Goal: Task Accomplishment & Management: Use online tool/utility

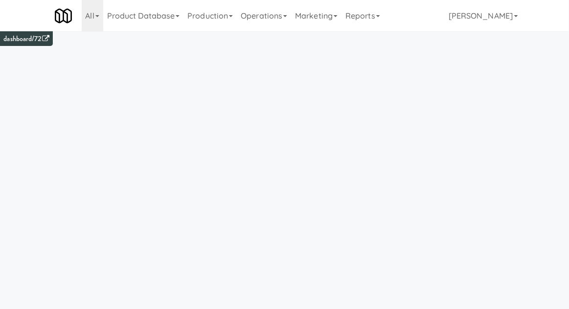
click at [245, 12] on link "Operations" at bounding box center [264, 15] width 54 height 31
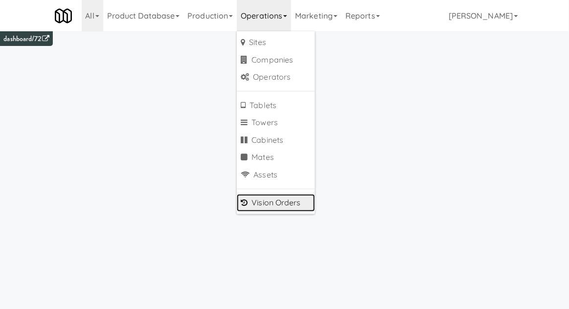
click at [259, 205] on link "Vision Orders" at bounding box center [276, 203] width 78 height 18
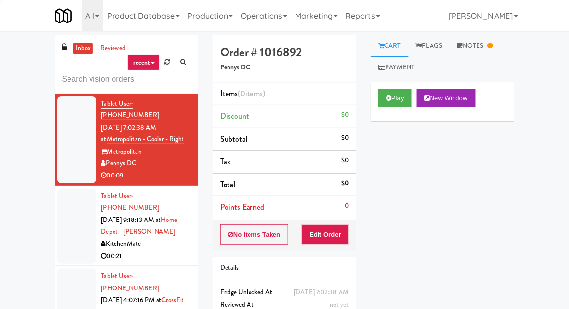
click at [31, 79] on div "inbox reviewed recent all unclear take inventory issue suspicious failed recent…" at bounding box center [284, 214] width 569 height 359
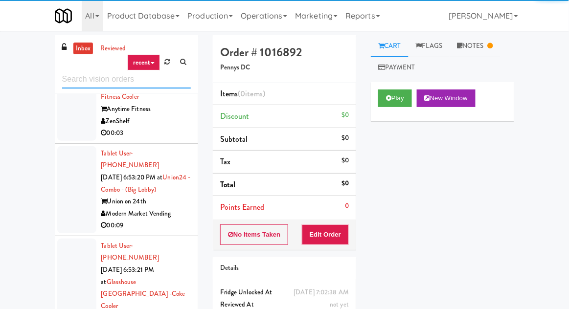
click at [83, 81] on input "text" at bounding box center [126, 79] width 129 height 18
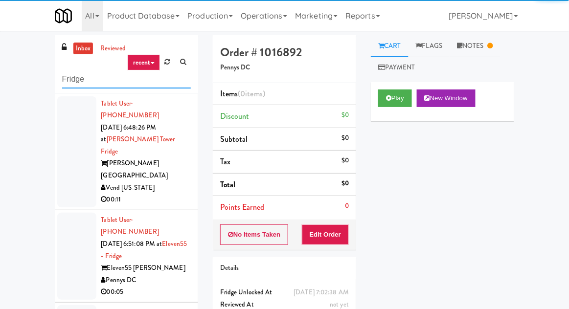
type input "Fridge"
click at [27, 76] on div "inbox reviewed recent all unclear take inventory issue suspicious failed recent…" at bounding box center [284, 214] width 569 height 359
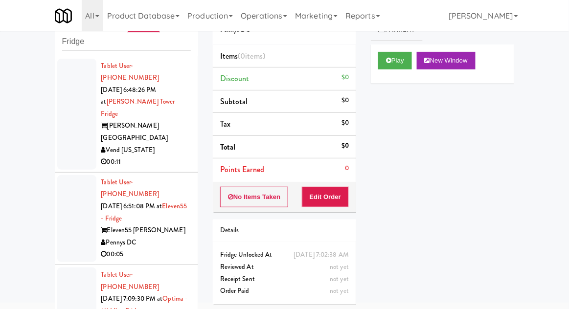
click at [61, 119] on div at bounding box center [76, 114] width 39 height 111
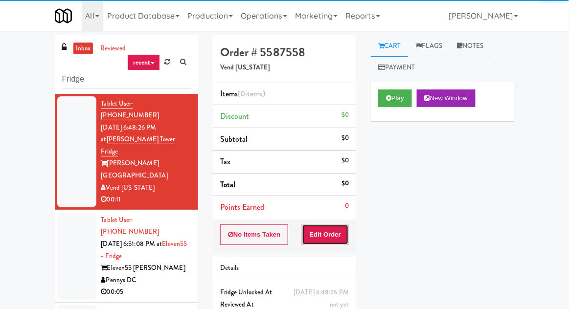
click at [324, 236] on button "Edit Order" at bounding box center [325, 234] width 47 height 21
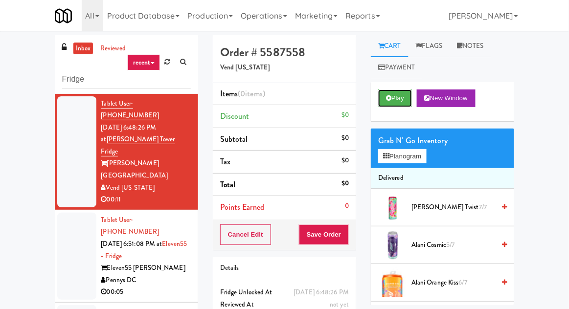
click at [382, 91] on button "Play" at bounding box center [395, 98] width 34 height 18
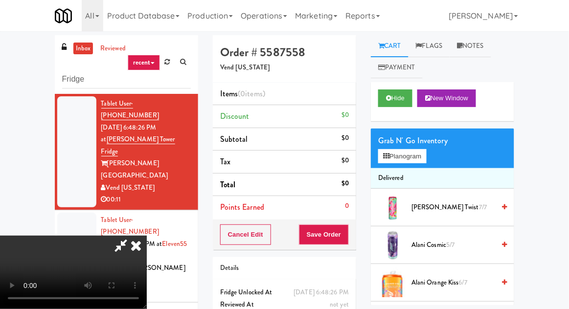
scroll to position [38, 0]
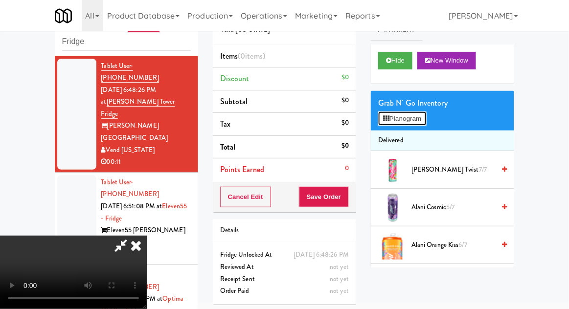
click at [417, 121] on button "Planogram" at bounding box center [402, 118] width 48 height 15
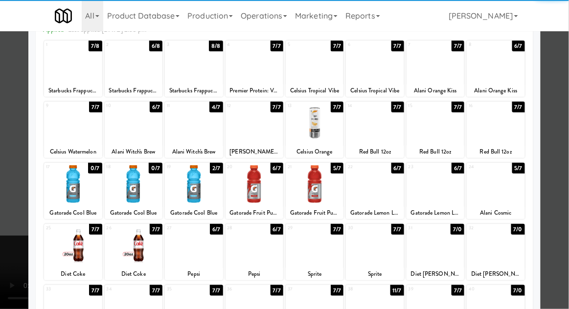
scroll to position [68, 0]
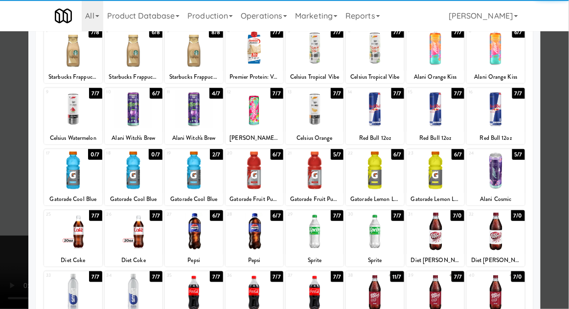
click at [139, 236] on div at bounding box center [134, 232] width 58 height 38
click at [559, 206] on div at bounding box center [284, 154] width 569 height 309
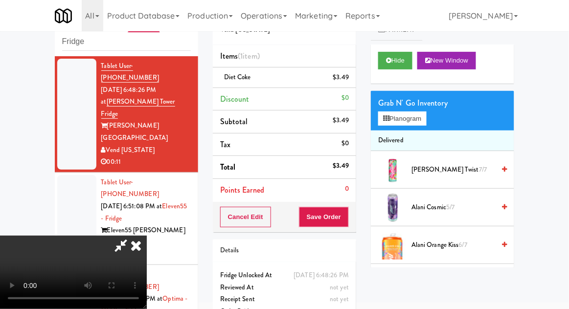
scroll to position [36, 0]
click at [346, 221] on button "Save Order" at bounding box center [324, 217] width 50 height 21
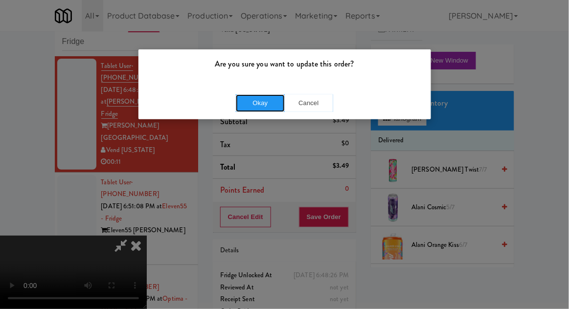
click at [253, 100] on button "Okay" at bounding box center [260, 103] width 49 height 18
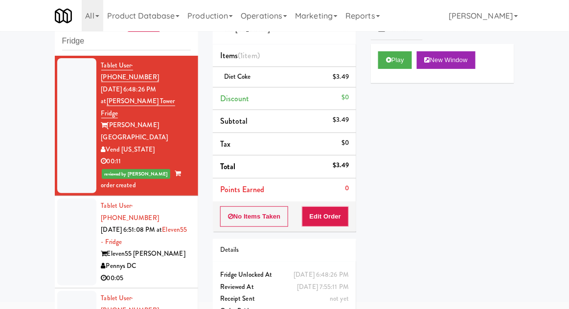
scroll to position [36, 0]
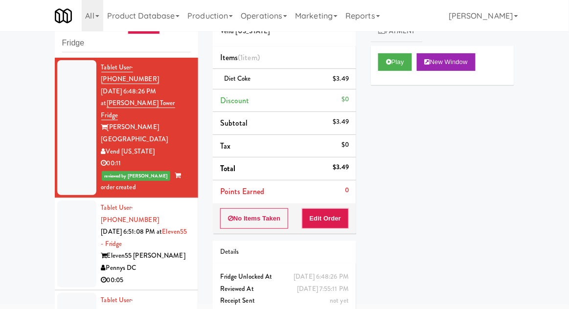
click at [59, 206] on div at bounding box center [76, 243] width 39 height 87
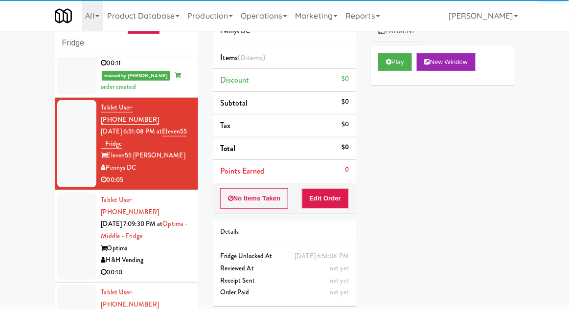
scroll to position [101, 0]
click at [403, 53] on button "Play" at bounding box center [395, 62] width 34 height 18
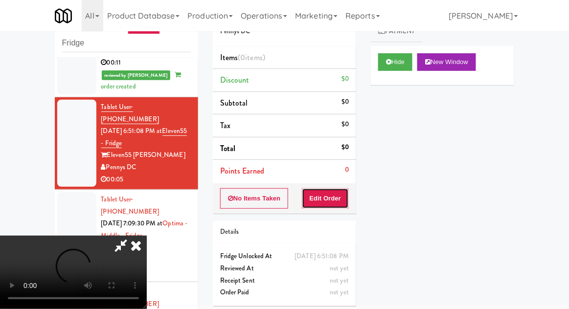
click at [331, 193] on button "Edit Order" at bounding box center [325, 198] width 47 height 21
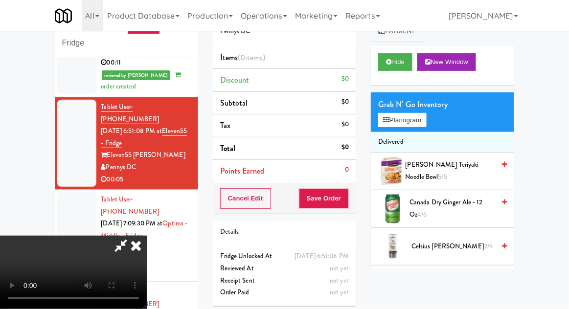
scroll to position [0, 0]
click at [421, 114] on button "Planogram" at bounding box center [402, 120] width 48 height 15
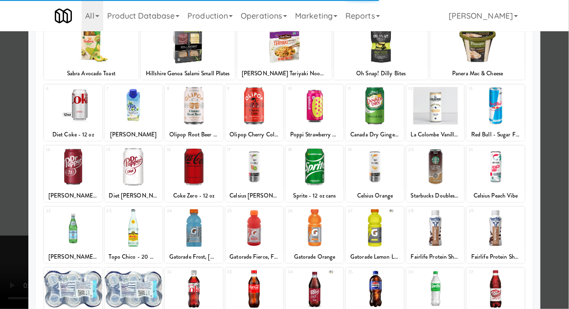
scroll to position [124, 0]
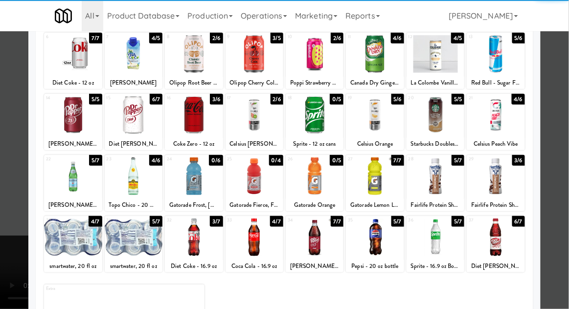
click at [66, 188] on div at bounding box center [73, 176] width 58 height 38
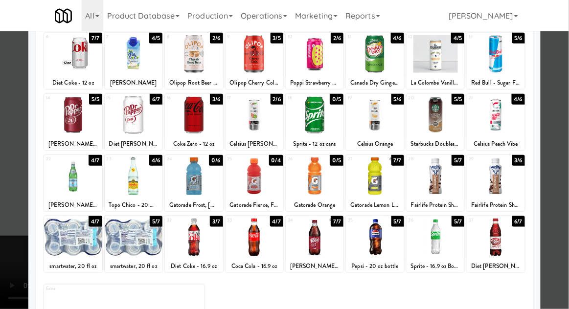
click at [563, 192] on div at bounding box center [284, 154] width 569 height 309
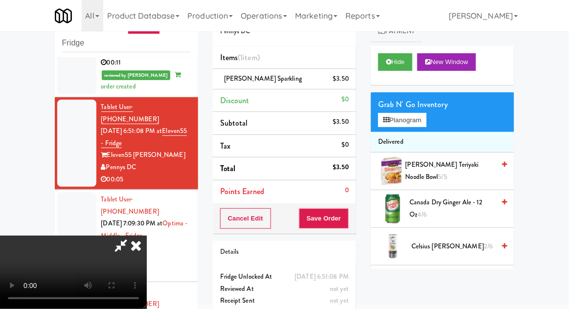
scroll to position [36, 0]
click at [347, 220] on button "Save Order" at bounding box center [324, 218] width 50 height 21
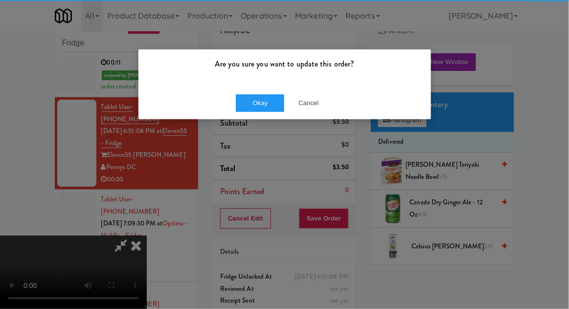
click at [248, 116] on div "Okay Cancel" at bounding box center [284, 103] width 292 height 33
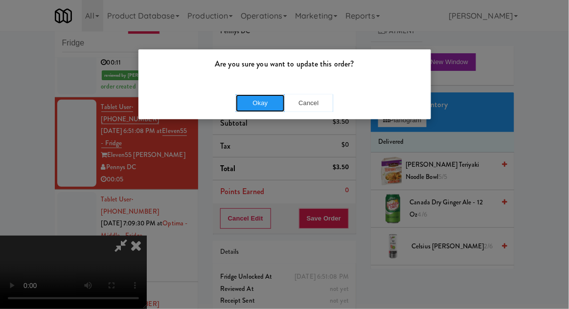
click at [248, 110] on button "Okay" at bounding box center [260, 103] width 49 height 18
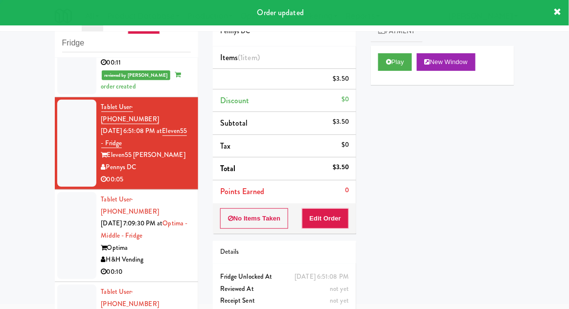
scroll to position [0, 0]
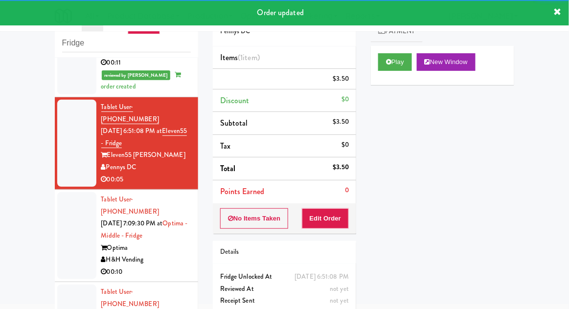
click at [56, 205] on li "Tablet User · (281) 802-6291 [DATE] 7:09:30 PM at Optima - Middle - Fridge Opti…" at bounding box center [126, 236] width 143 height 92
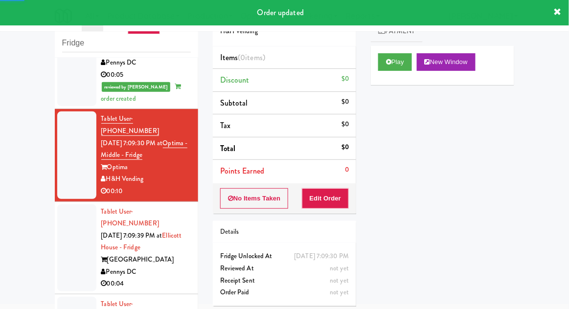
scroll to position [208, 0]
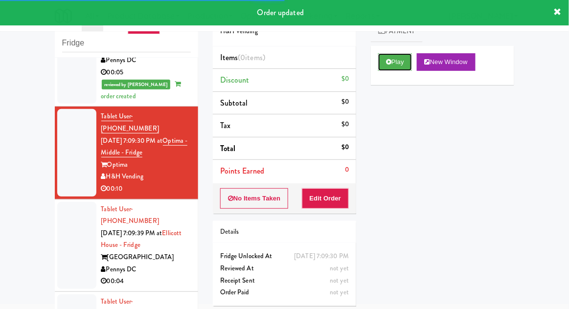
click at [407, 68] on button "Play" at bounding box center [395, 62] width 34 height 18
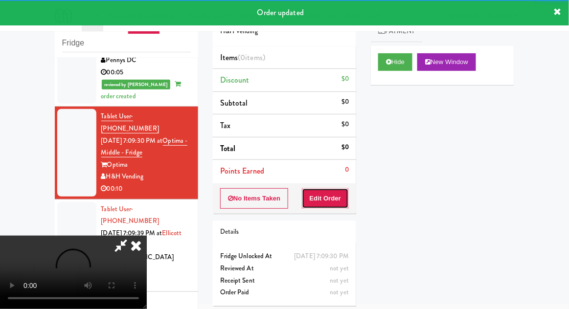
click at [340, 197] on button "Edit Order" at bounding box center [325, 198] width 47 height 21
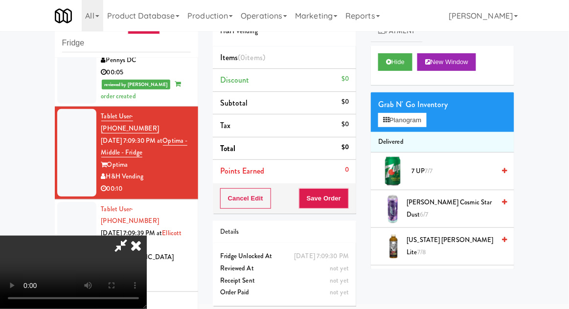
scroll to position [38, 0]
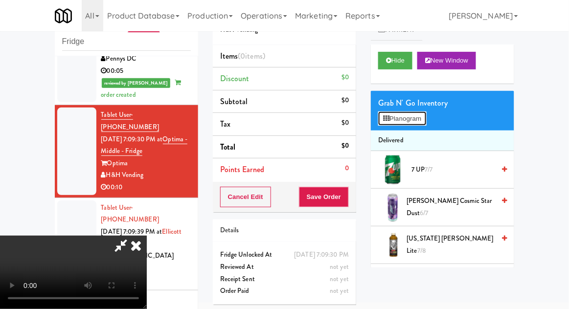
click at [417, 125] on button "Planogram" at bounding box center [402, 118] width 48 height 15
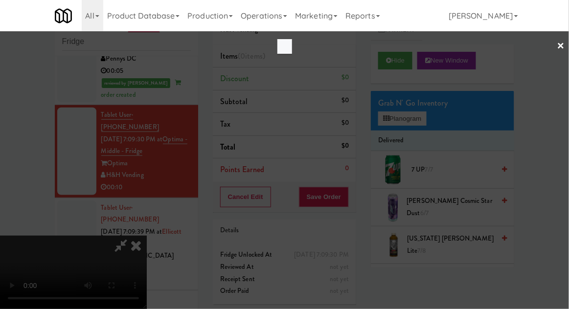
click at [420, 131] on div at bounding box center [284, 154] width 569 height 309
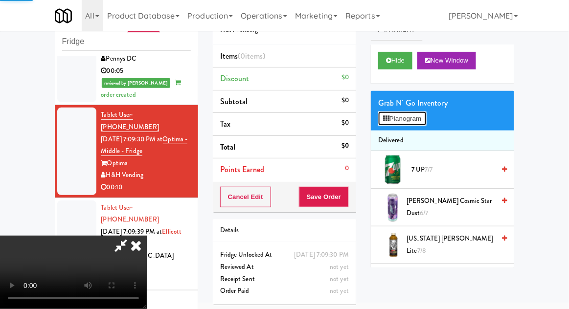
click at [421, 124] on button "Planogram" at bounding box center [402, 118] width 48 height 15
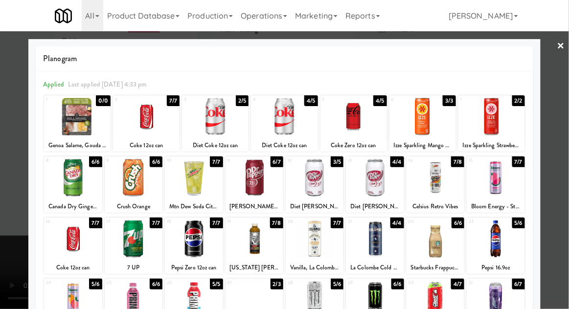
click at [306, 117] on div at bounding box center [284, 117] width 66 height 38
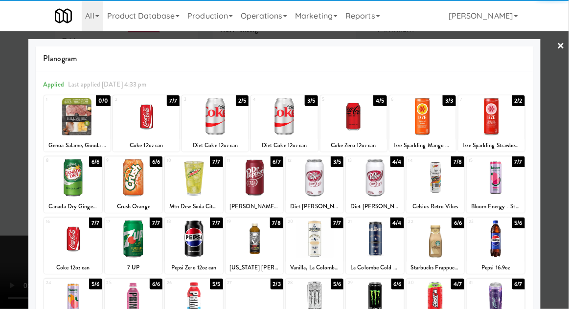
click at [2, 194] on div at bounding box center [284, 154] width 569 height 309
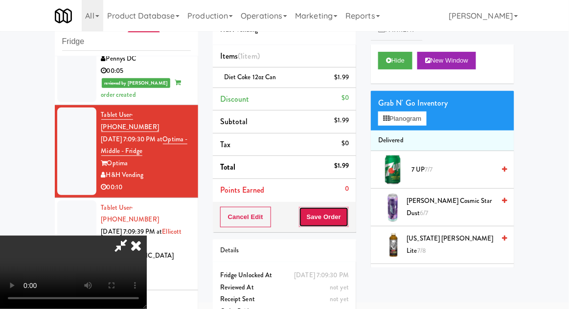
click at [348, 218] on button "Save Order" at bounding box center [324, 217] width 50 height 21
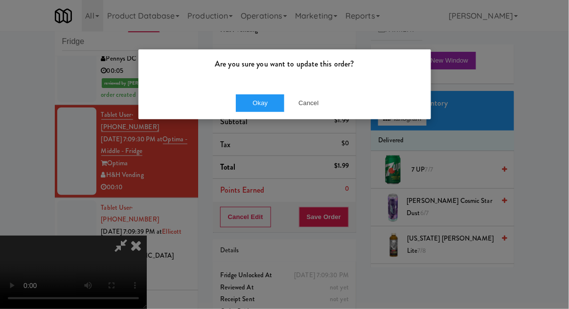
click at [253, 69] on p "Are you sure you want to update this order?" at bounding box center [285, 64] width 278 height 15
click at [258, 110] on button "Okay" at bounding box center [260, 103] width 49 height 18
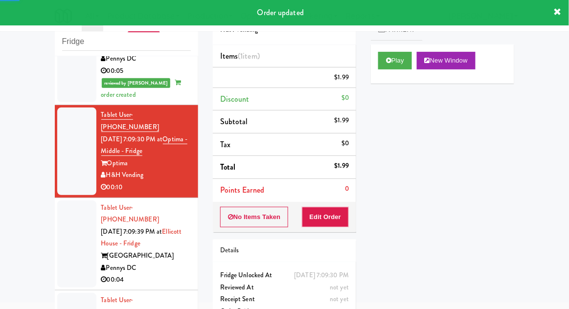
click at [71, 200] on div at bounding box center [76, 243] width 39 height 87
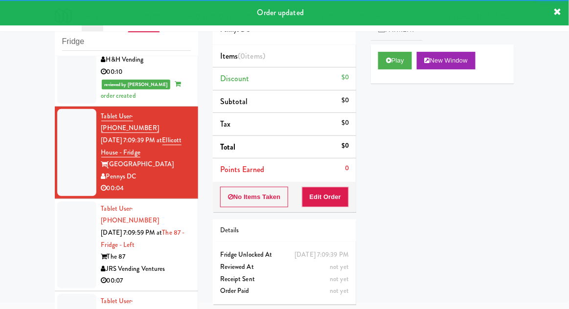
scroll to position [309, 0]
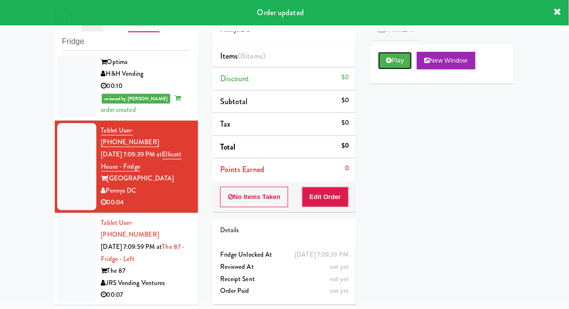
click at [406, 64] on button "Play" at bounding box center [395, 61] width 34 height 18
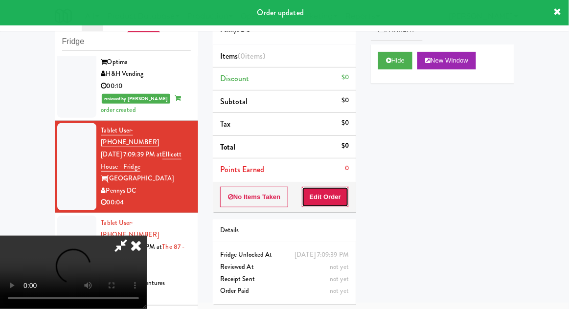
click at [337, 204] on button "Edit Order" at bounding box center [325, 197] width 47 height 21
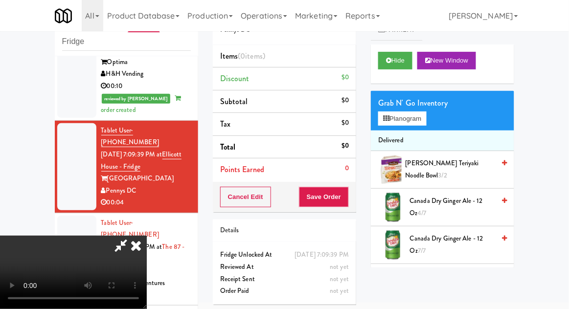
scroll to position [0, 0]
click at [407, 120] on button "Planogram" at bounding box center [402, 118] width 48 height 15
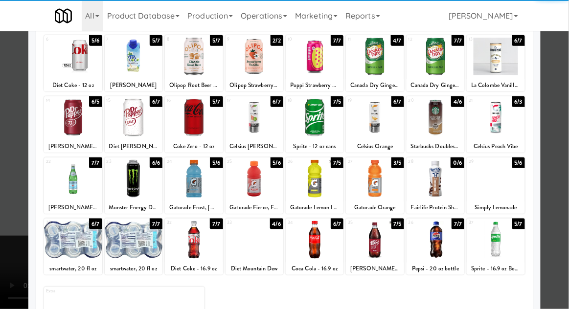
scroll to position [124, 0]
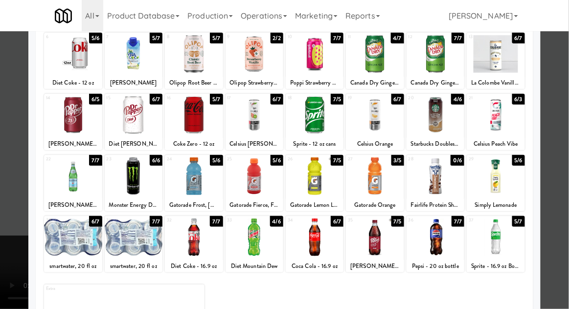
click at [68, 178] on div at bounding box center [73, 176] width 58 height 38
click at [566, 209] on div at bounding box center [284, 154] width 569 height 309
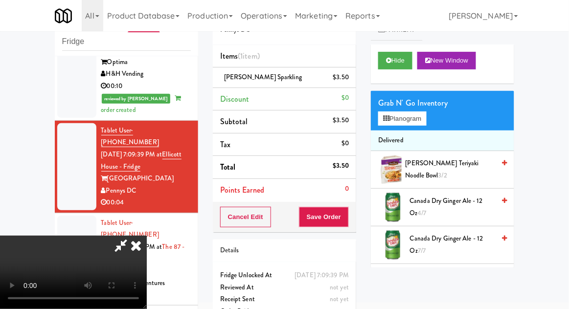
scroll to position [36, 0]
click at [349, 217] on button "Save Order" at bounding box center [324, 217] width 50 height 21
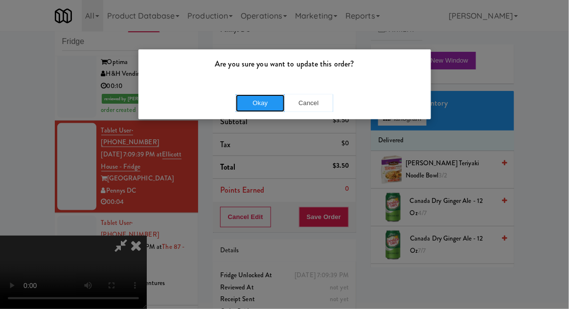
click at [255, 106] on button "Okay" at bounding box center [260, 103] width 49 height 18
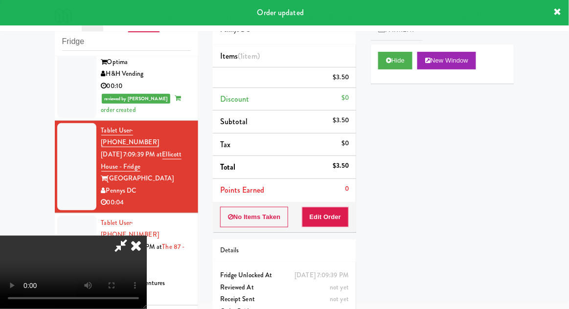
scroll to position [0, 0]
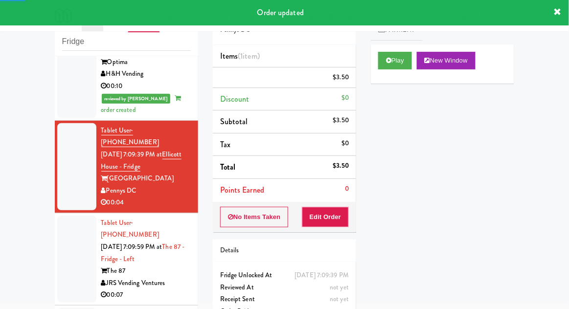
click at [55, 213] on li "Tablet User · (650) 773-4180 [DATE] 7:09:59 PM at The 87 - Fridge - Left The 87…" at bounding box center [126, 259] width 143 height 92
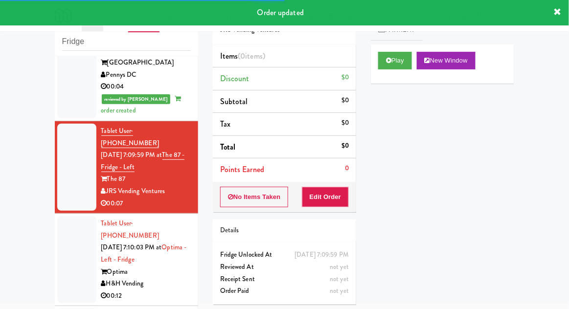
scroll to position [420, 0]
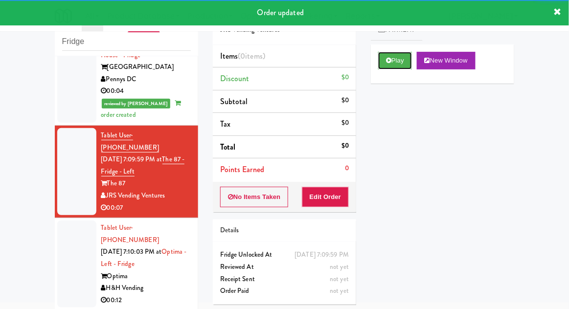
click at [401, 67] on button "Play" at bounding box center [395, 61] width 34 height 18
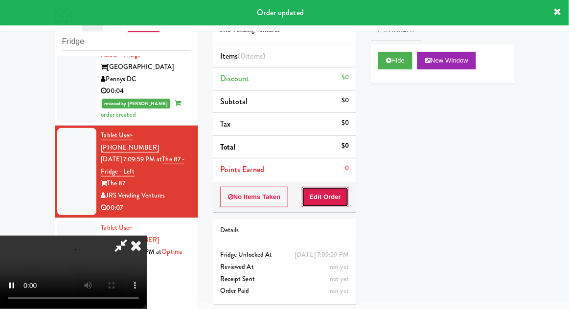
click at [338, 202] on button "Edit Order" at bounding box center [325, 197] width 47 height 21
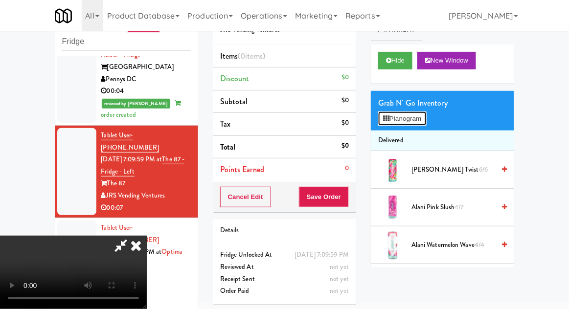
click at [408, 124] on button "Planogram" at bounding box center [402, 118] width 48 height 15
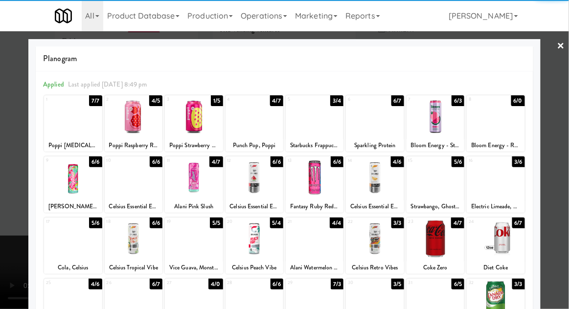
click at [183, 251] on div at bounding box center [194, 239] width 58 height 38
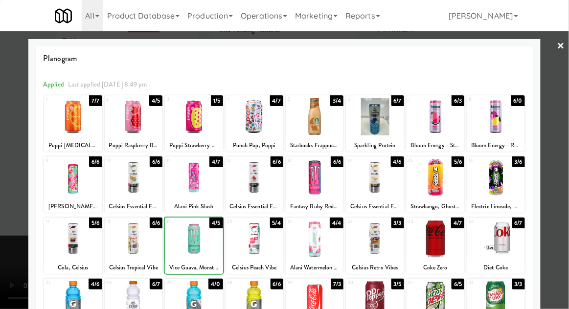
click at [563, 220] on div at bounding box center [284, 154] width 569 height 309
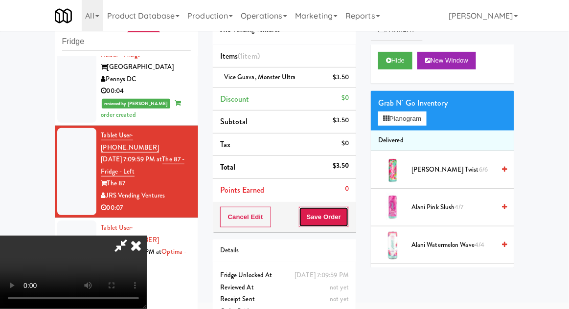
click at [346, 221] on button "Save Order" at bounding box center [324, 217] width 50 height 21
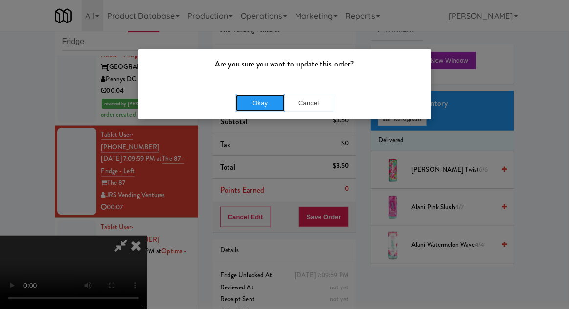
click at [255, 101] on button "Okay" at bounding box center [260, 103] width 49 height 18
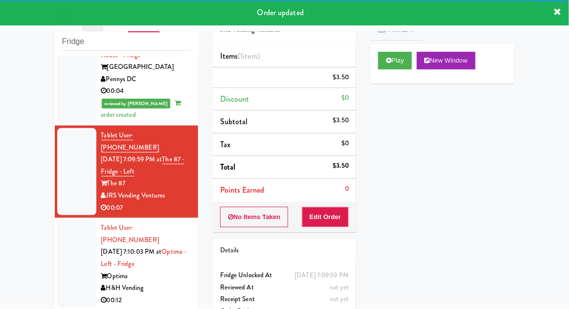
click at [66, 220] on div at bounding box center [76, 263] width 39 height 87
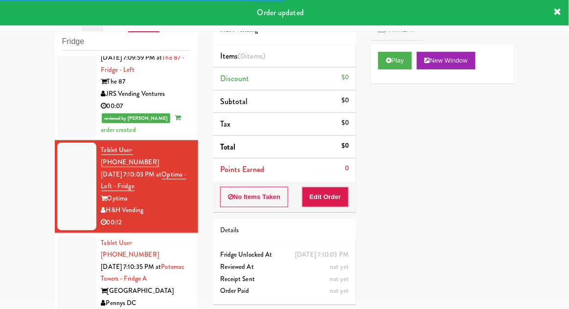
scroll to position [523, 0]
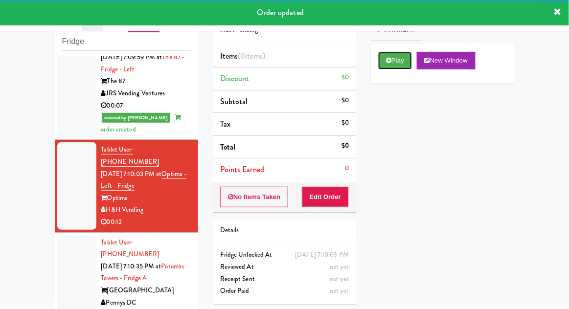
click at [400, 64] on button "Play" at bounding box center [395, 61] width 34 height 18
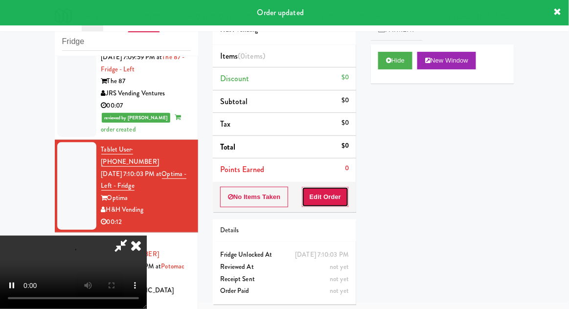
click at [342, 205] on button "Edit Order" at bounding box center [325, 197] width 47 height 21
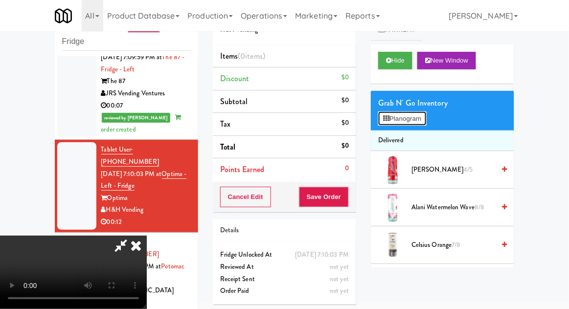
click at [419, 114] on button "Planogram" at bounding box center [402, 118] width 48 height 15
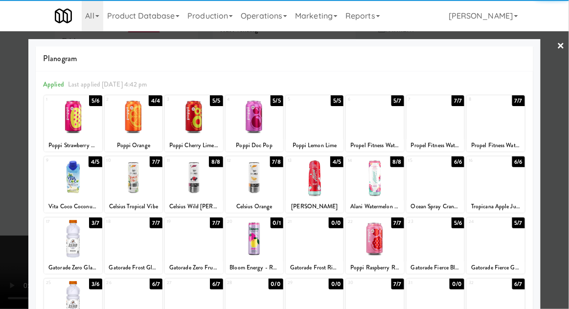
click at [442, 242] on div at bounding box center [435, 239] width 58 height 38
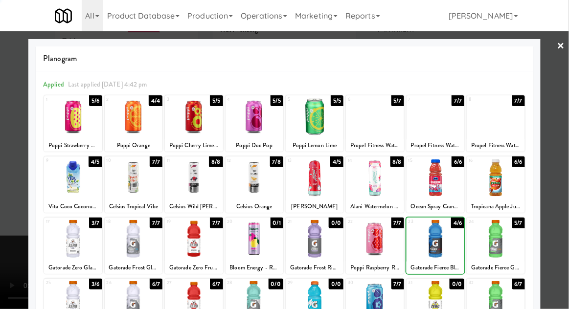
click at [568, 204] on div at bounding box center [284, 154] width 569 height 309
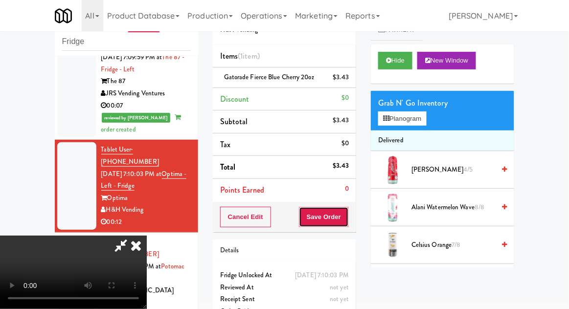
click at [346, 219] on button "Save Order" at bounding box center [324, 217] width 50 height 21
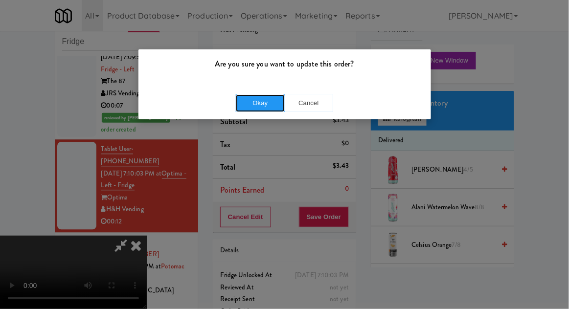
click at [254, 107] on button "Okay" at bounding box center [260, 103] width 49 height 18
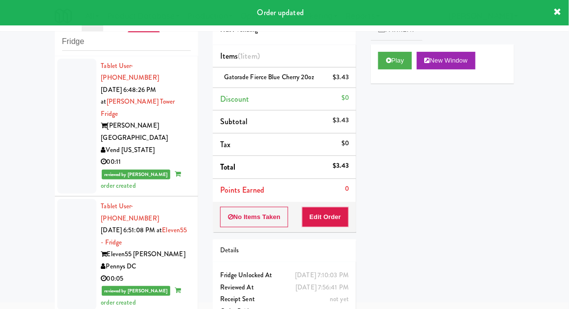
click at [78, 149] on div at bounding box center [76, 126] width 39 height 135
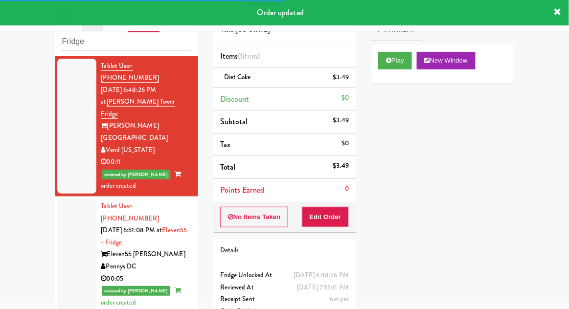
click at [407, 62] on button "Play" at bounding box center [395, 61] width 34 height 18
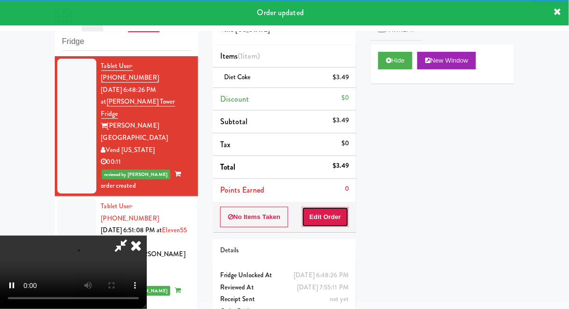
click at [331, 216] on button "Edit Order" at bounding box center [325, 217] width 47 height 21
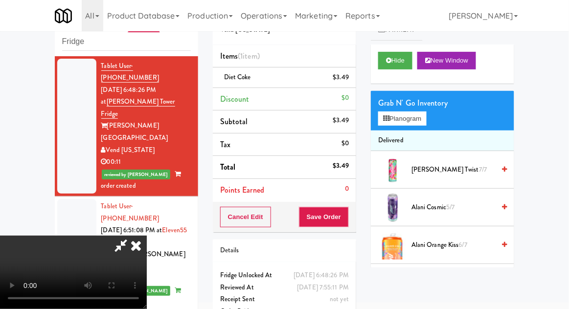
click at [147, 236] on icon at bounding box center [136, 246] width 22 height 20
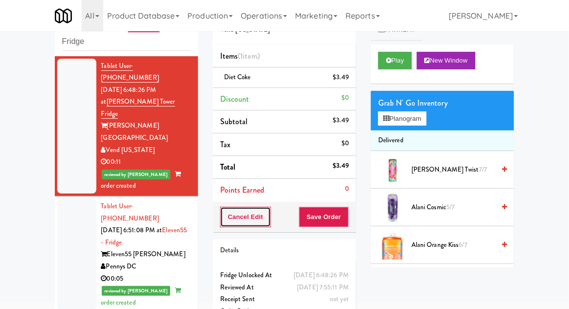
click at [263, 221] on button "Cancel Edit" at bounding box center [245, 217] width 51 height 21
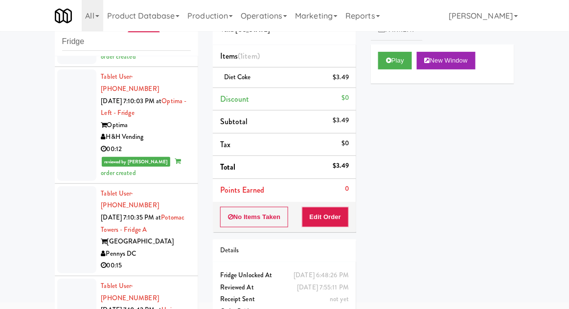
scroll to position [605, 0]
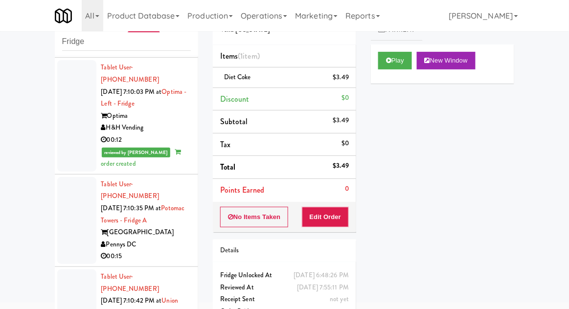
click at [61, 177] on div at bounding box center [76, 220] width 39 height 87
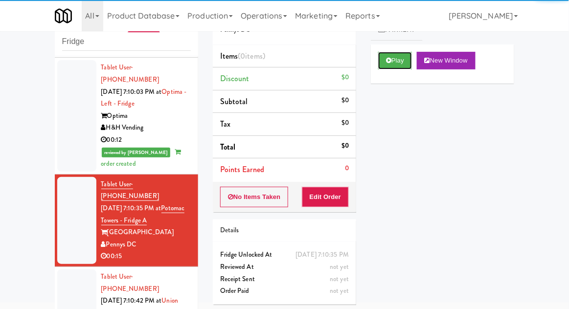
click at [397, 66] on button "Play" at bounding box center [395, 61] width 34 height 18
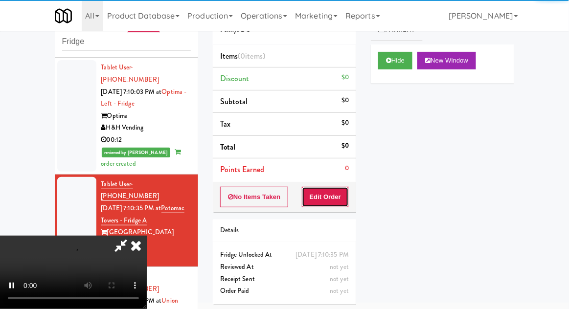
click at [337, 192] on button "Edit Order" at bounding box center [325, 197] width 47 height 21
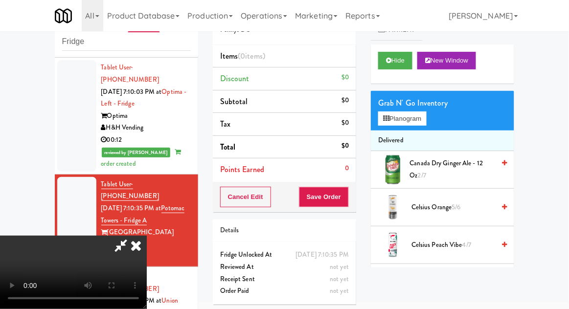
click at [147, 236] on icon at bounding box center [136, 246] width 22 height 20
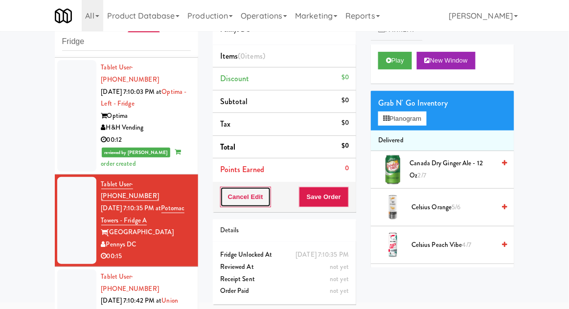
click at [230, 195] on button "Cancel Edit" at bounding box center [245, 197] width 51 height 21
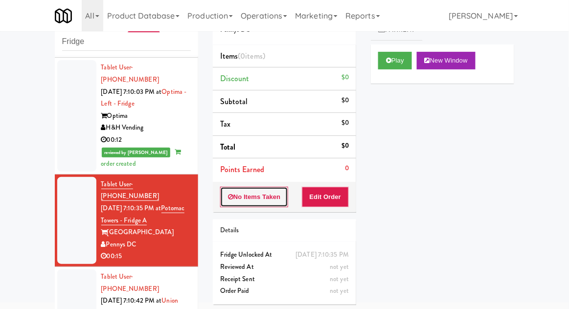
click at [234, 197] on button "No Items Taken" at bounding box center [254, 197] width 68 height 21
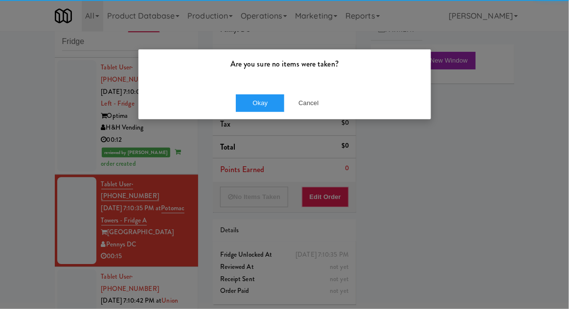
click at [257, 116] on div "Okay Cancel" at bounding box center [284, 103] width 292 height 33
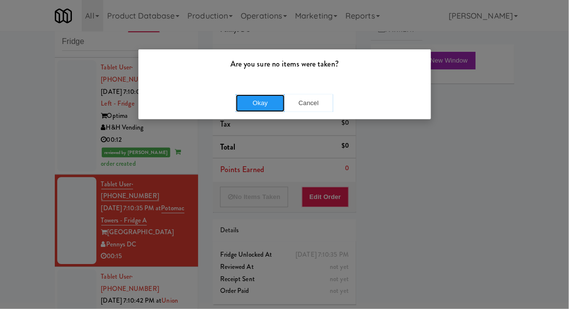
click at [251, 103] on button "Okay" at bounding box center [260, 103] width 49 height 18
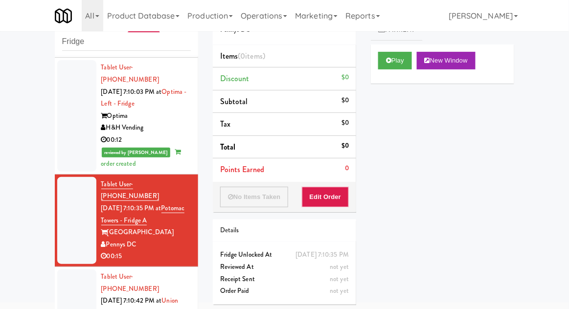
click at [71, 269] on div at bounding box center [76, 312] width 39 height 87
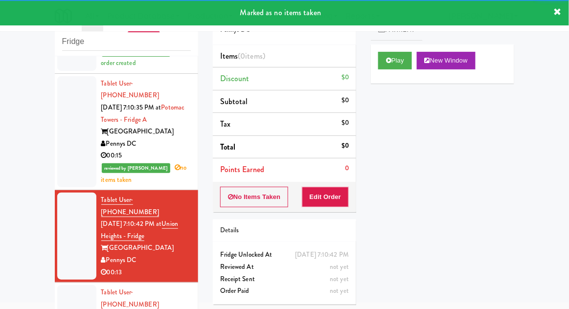
scroll to position [727, 0]
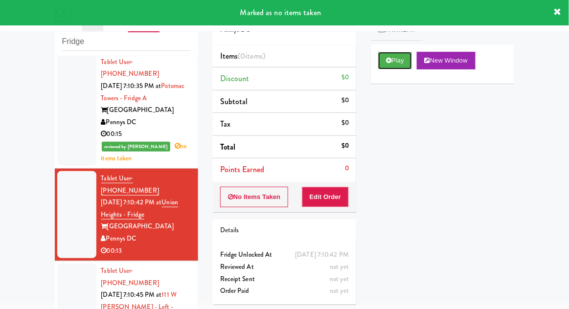
click at [396, 67] on button "Play" at bounding box center [395, 61] width 34 height 18
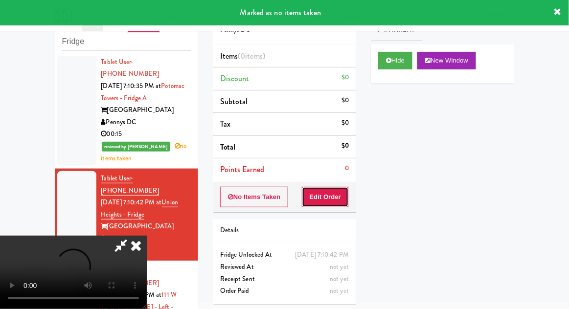
click at [332, 187] on button "Edit Order" at bounding box center [325, 197] width 47 height 21
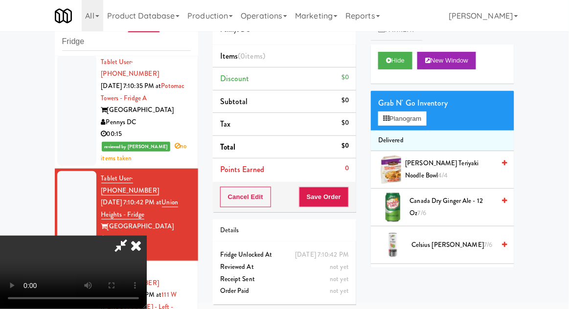
scroll to position [0, 0]
click at [422, 112] on button "Planogram" at bounding box center [402, 118] width 48 height 15
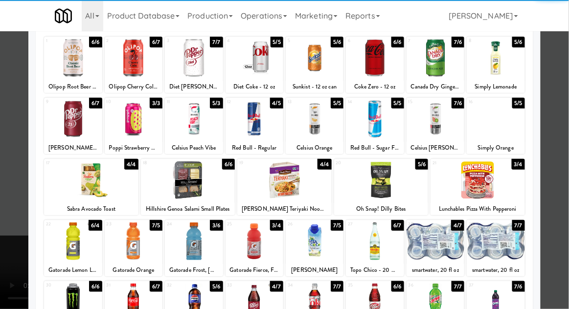
scroll to position [61, 0]
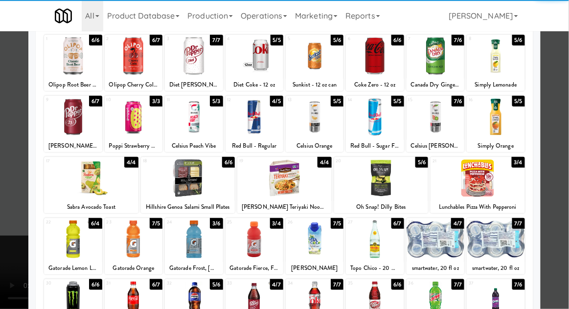
click at [67, 234] on div at bounding box center [73, 239] width 58 height 38
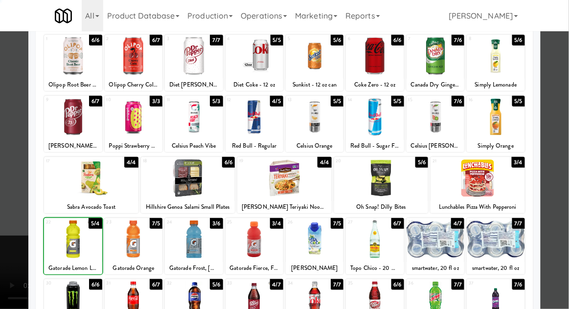
click at [564, 200] on div at bounding box center [284, 154] width 569 height 309
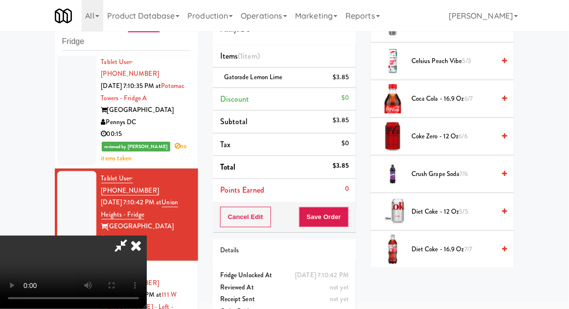
scroll to position [223, 0]
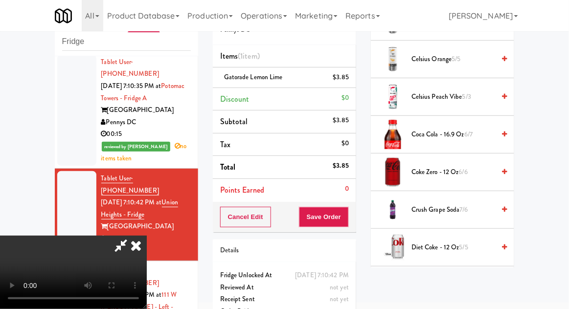
click at [462, 166] on span "Coke Zero - 12 oz 6/6" at bounding box center [452, 172] width 83 height 12
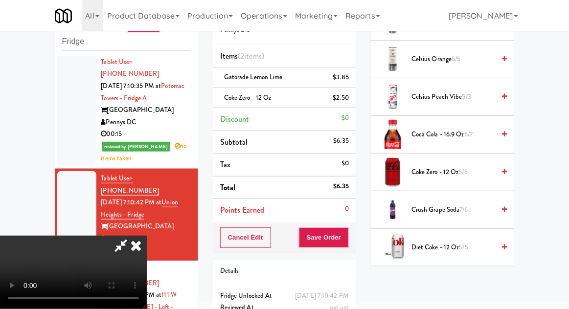
scroll to position [36, 0]
click at [345, 240] on button "Save Order" at bounding box center [324, 237] width 50 height 21
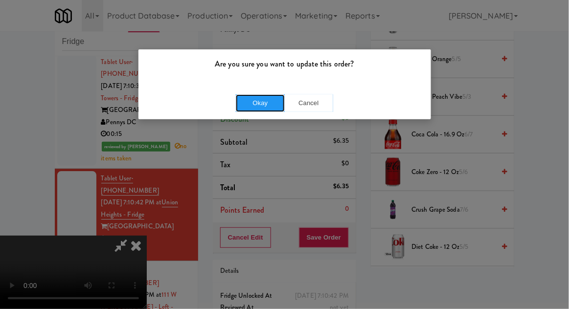
click at [252, 104] on button "Okay" at bounding box center [260, 103] width 49 height 18
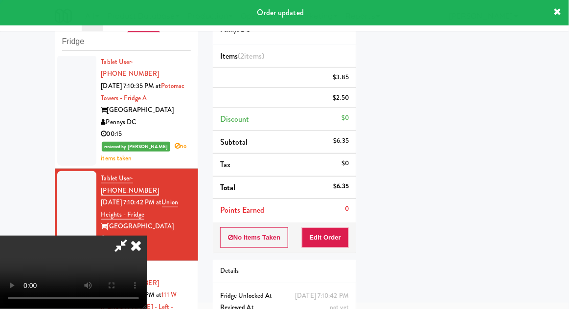
scroll to position [0, 0]
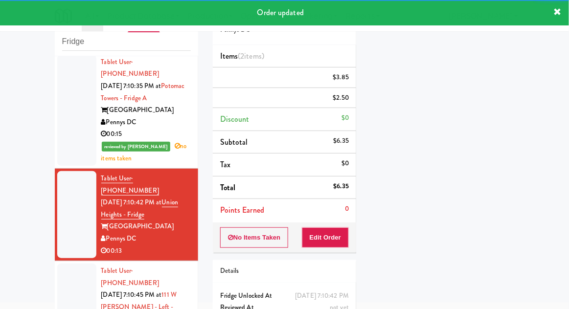
click at [60, 264] on div at bounding box center [76, 313] width 39 height 99
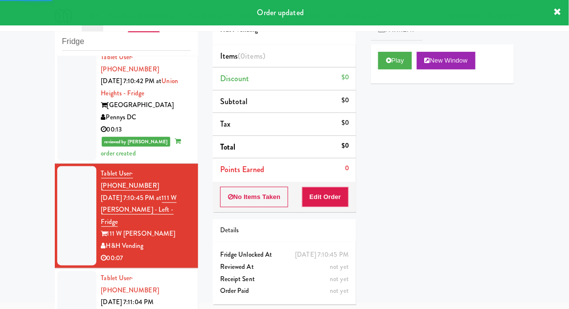
scroll to position [848, 0]
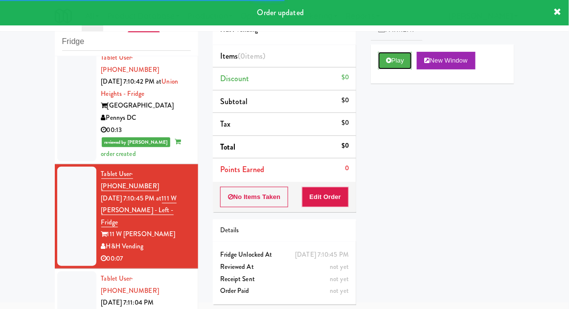
click at [401, 67] on button "Play" at bounding box center [395, 61] width 34 height 18
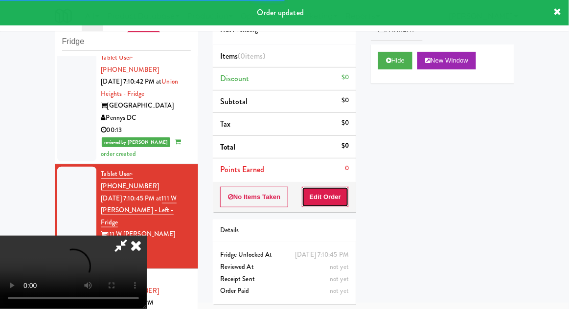
click at [333, 202] on button "Edit Order" at bounding box center [325, 197] width 47 height 21
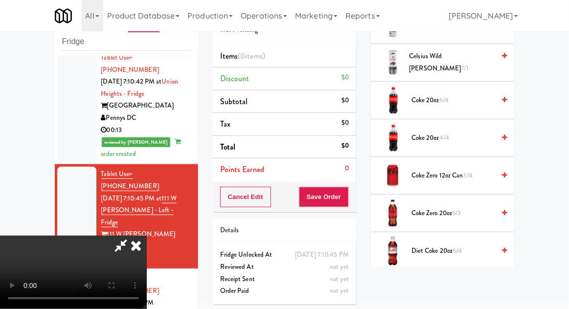
scroll to position [299, 0]
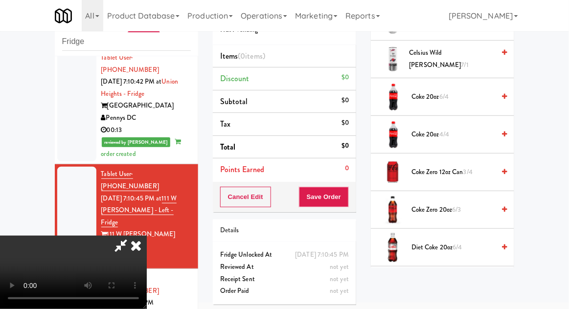
click at [461, 173] on span "Coke Zero 12oz can 3/4" at bounding box center [452, 172] width 83 height 12
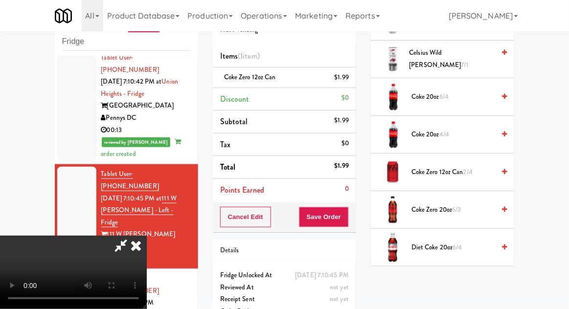
click at [459, 173] on span "Coke Zero 12oz can 2/4" at bounding box center [452, 172] width 83 height 12
click at [346, 222] on button "Save Order" at bounding box center [324, 217] width 50 height 21
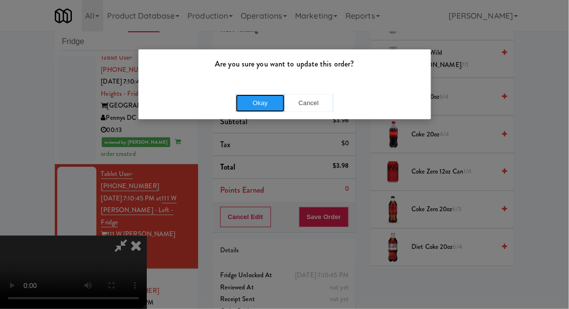
click at [244, 103] on button "Okay" at bounding box center [260, 103] width 49 height 18
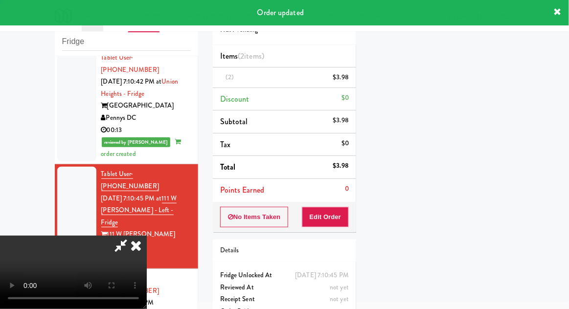
scroll to position [0, 0]
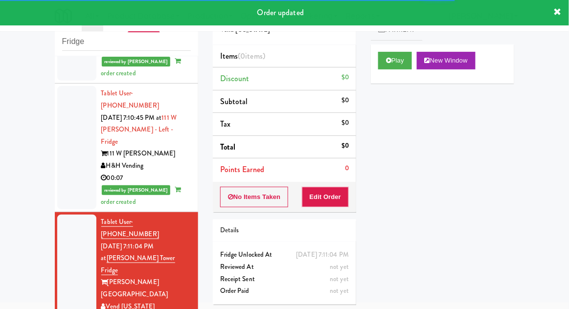
scroll to position [928, 0]
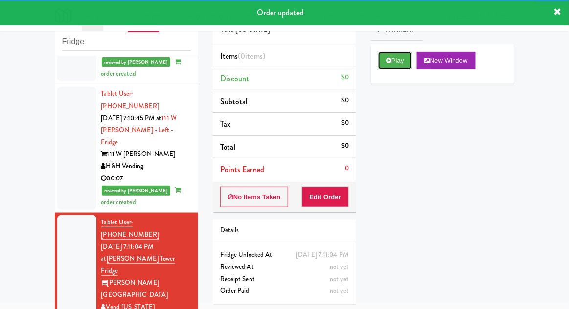
click at [404, 52] on button "Play" at bounding box center [395, 61] width 34 height 18
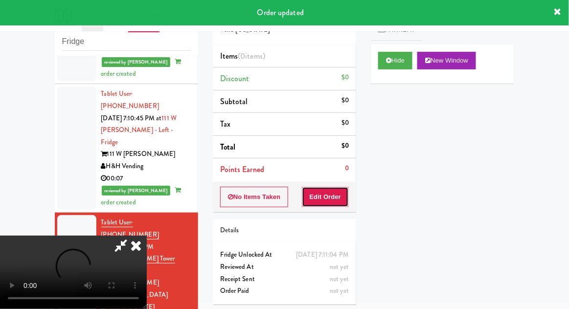
click at [336, 197] on button "Edit Order" at bounding box center [325, 197] width 47 height 21
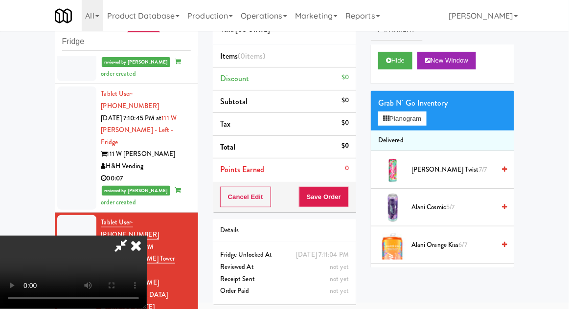
scroll to position [0, 0]
click at [426, 132] on li "Delivered" at bounding box center [442, 141] width 143 height 21
click at [419, 125] on button "Planogram" at bounding box center [402, 118] width 48 height 15
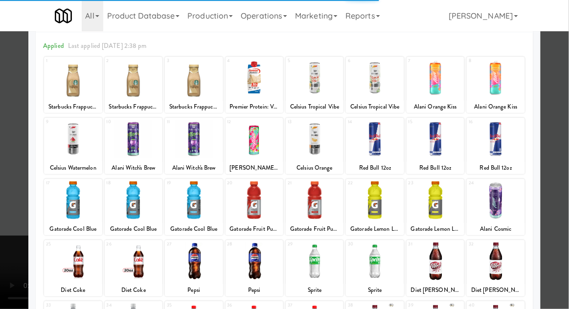
scroll to position [60, 0]
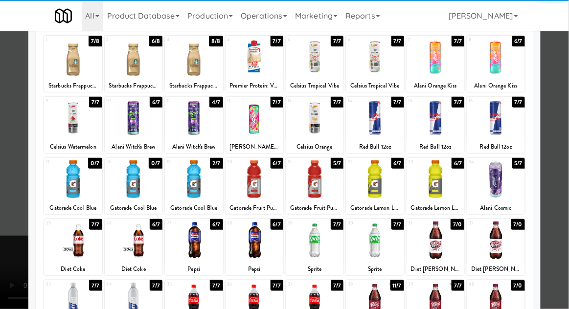
click at [442, 249] on div at bounding box center [435, 240] width 58 height 38
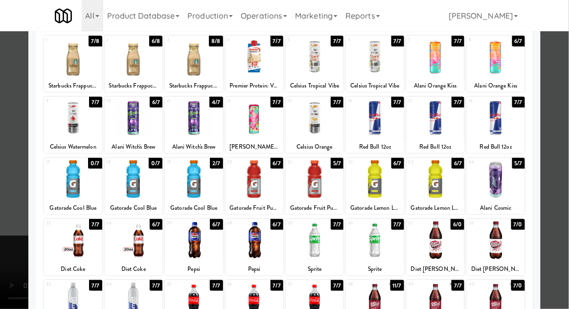
click at [564, 201] on div at bounding box center [284, 154] width 569 height 309
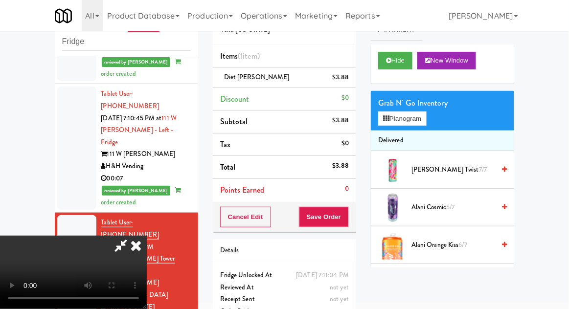
scroll to position [36, 0]
click at [346, 222] on button "Save Order" at bounding box center [324, 217] width 50 height 21
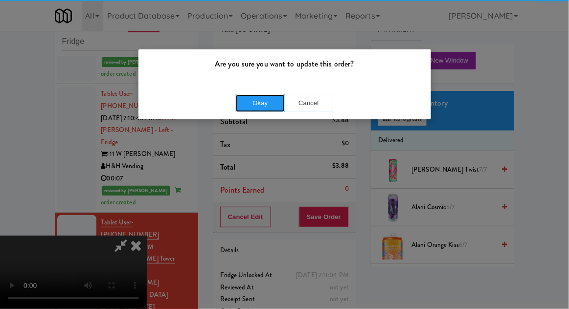
click at [252, 101] on button "Okay" at bounding box center [260, 103] width 49 height 18
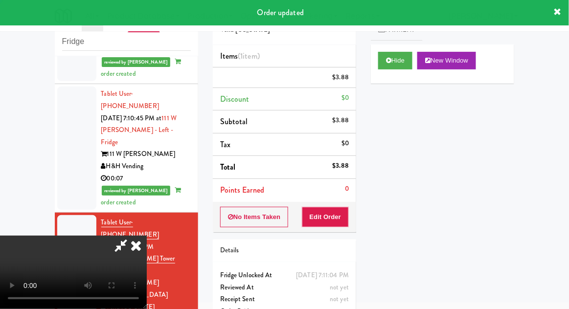
scroll to position [0, 0]
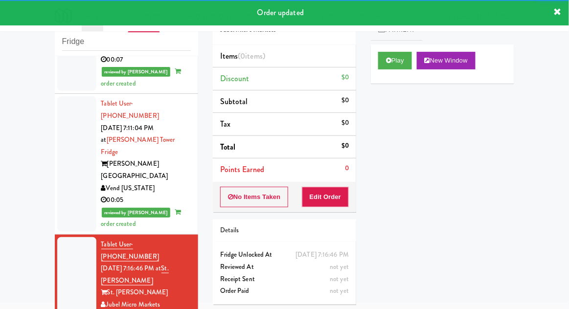
scroll to position [1047, 0]
click at [399, 60] on button "Play" at bounding box center [395, 61] width 34 height 18
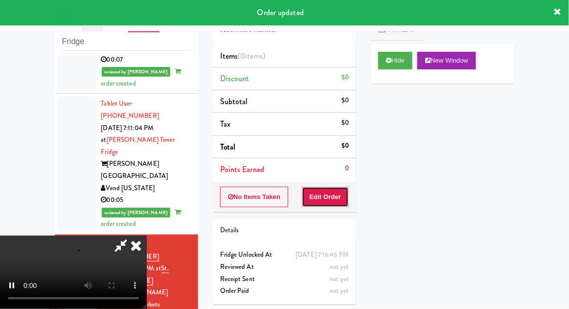
click at [334, 205] on button "Edit Order" at bounding box center [325, 197] width 47 height 21
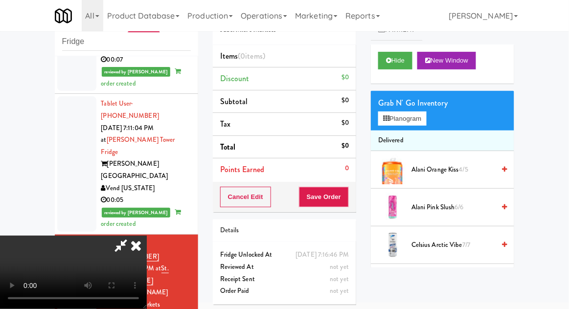
scroll to position [0, 0]
click at [421, 121] on button "Planogram" at bounding box center [402, 118] width 48 height 15
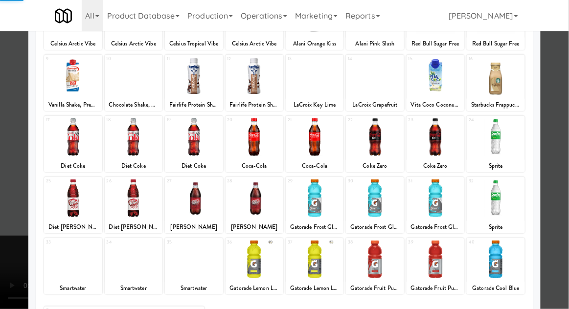
scroll to position [124, 0]
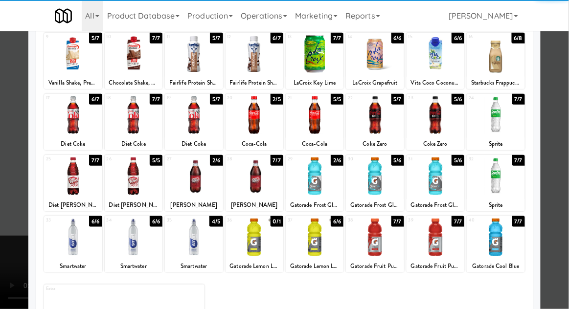
click at [136, 232] on div at bounding box center [134, 238] width 58 height 38
click at [552, 181] on div at bounding box center [284, 154] width 569 height 309
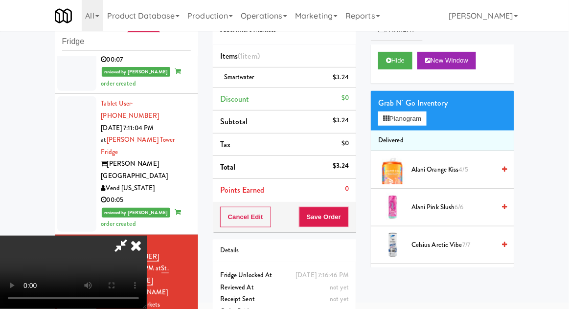
scroll to position [36, 0]
click at [344, 220] on button "Save Order" at bounding box center [324, 217] width 50 height 21
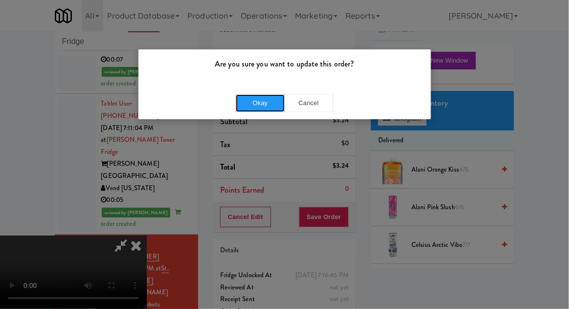
click at [262, 101] on button "Okay" at bounding box center [260, 103] width 49 height 18
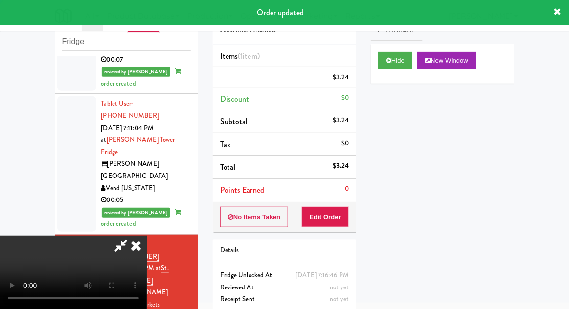
scroll to position [0, 0]
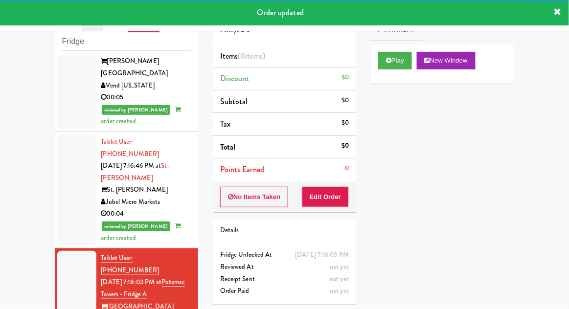
scroll to position [1150, 0]
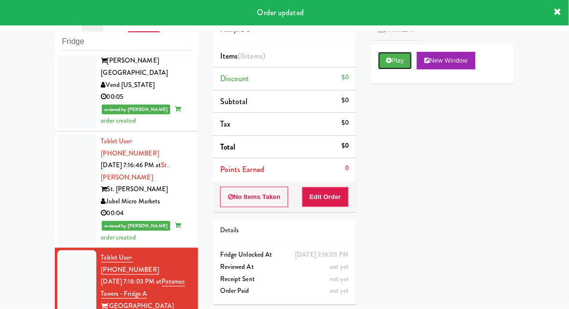
click at [401, 66] on button "Play" at bounding box center [395, 61] width 34 height 18
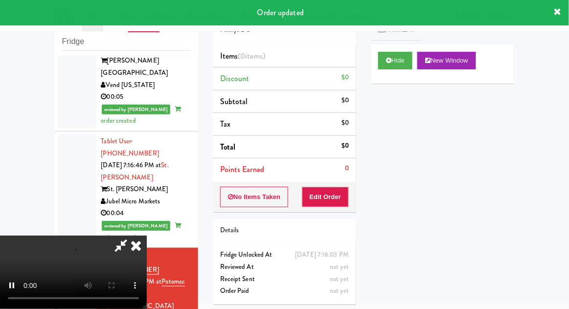
click at [333, 176] on li "Points Earned 0" at bounding box center [284, 169] width 143 height 22
click at [331, 204] on button "Edit Order" at bounding box center [325, 197] width 47 height 21
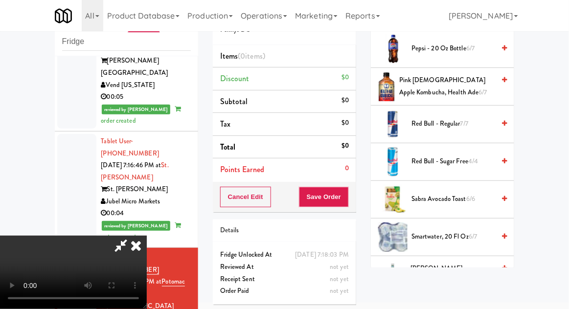
scroll to position [1113, 0]
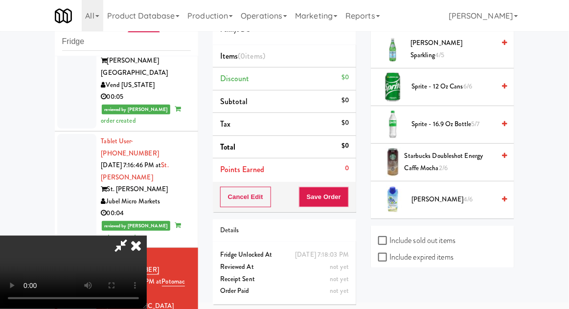
click at [449, 194] on span "Vita Coco 4/6" at bounding box center [452, 200] width 83 height 12
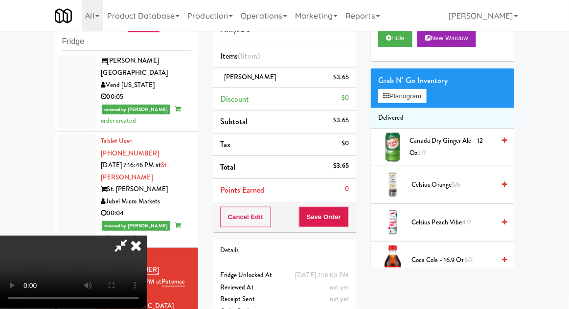
scroll to position [0, 0]
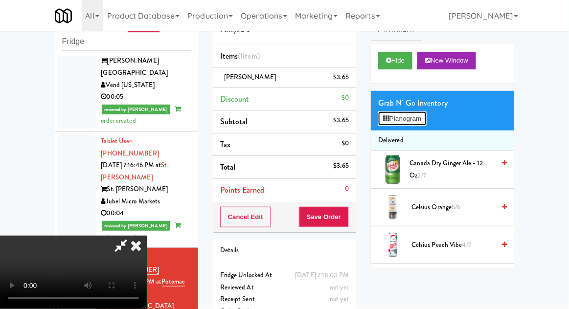
click at [410, 113] on button "Planogram" at bounding box center [402, 118] width 48 height 15
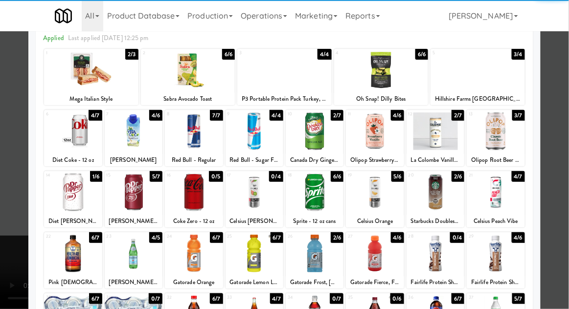
scroll to position [55, 0]
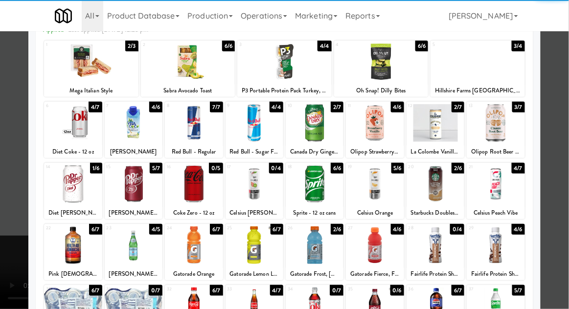
click at [194, 192] on div at bounding box center [194, 184] width 58 height 38
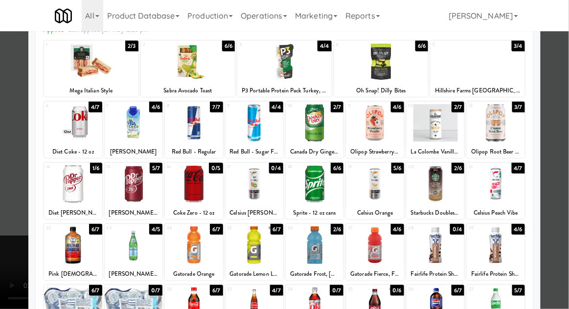
click at [564, 220] on div at bounding box center [284, 154] width 569 height 309
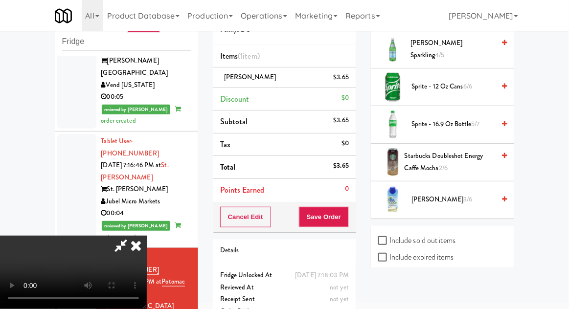
click at [449, 233] on label "Include sold out items" at bounding box center [416, 240] width 77 height 15
click at [389, 237] on input "Include sold out items" at bounding box center [383, 241] width 11 height 8
checkbox input "true"
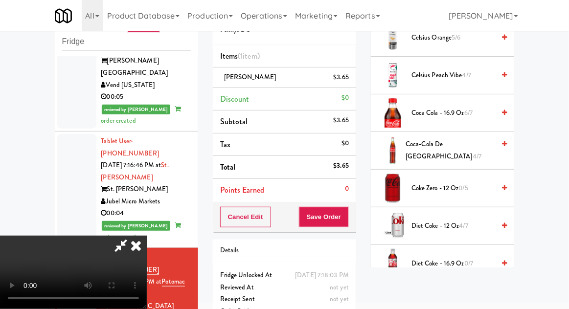
scroll to position [192, 0]
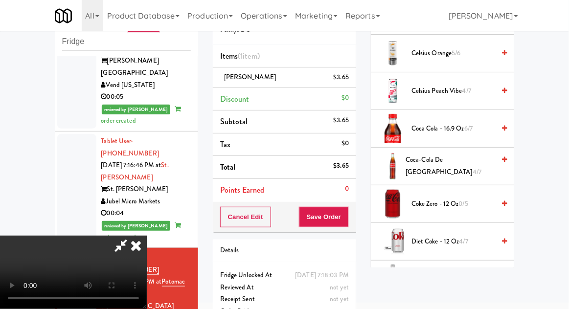
click at [465, 204] on span "0/5" at bounding box center [463, 203] width 9 height 9
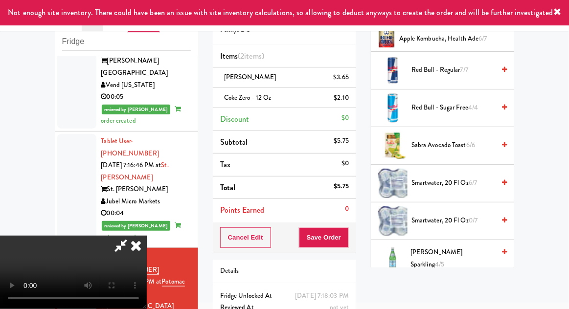
scroll to position [1338, 0]
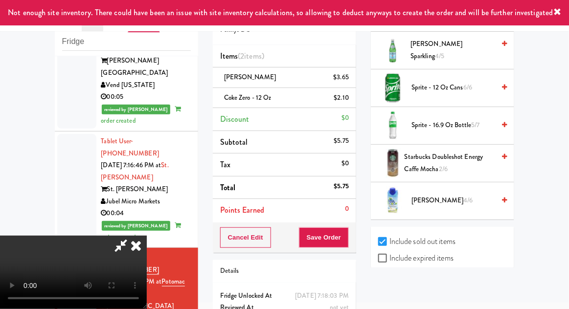
click at [445, 195] on span "Vita Coco 4/6" at bounding box center [452, 201] width 83 height 12
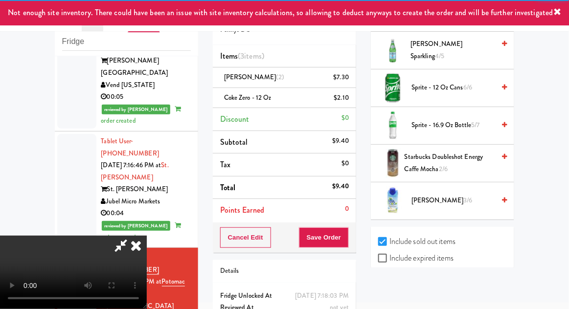
scroll to position [44, 0]
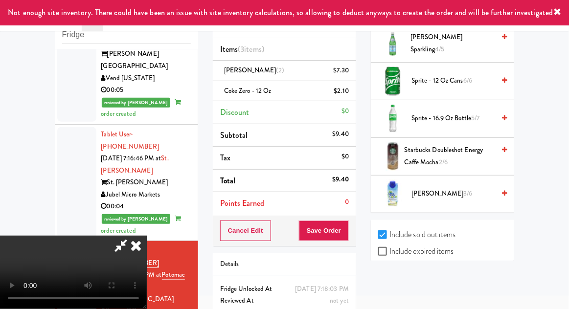
click at [348, 245] on div "Order # 6571999 Pennys DC Items (3 items ) Vita Coco (2) $7.30 Coke Zero - 12 o…" at bounding box center [284, 168] width 158 height 355
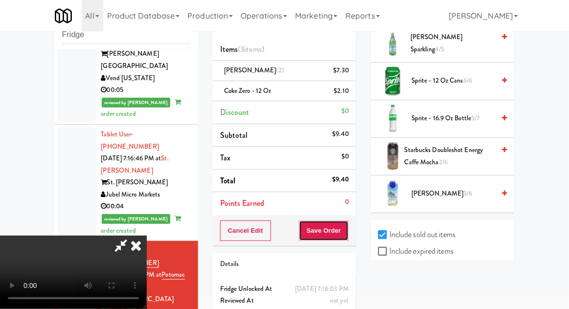
click at [346, 234] on button "Save Order" at bounding box center [324, 230] width 50 height 21
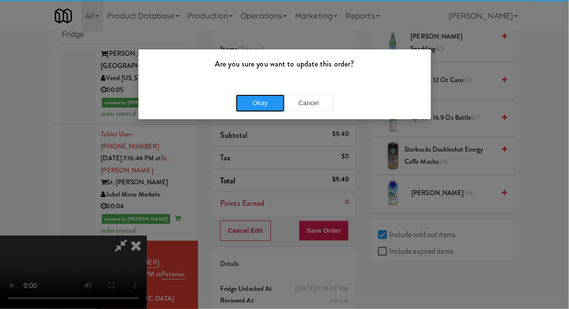
click at [248, 98] on button "Okay" at bounding box center [260, 103] width 49 height 18
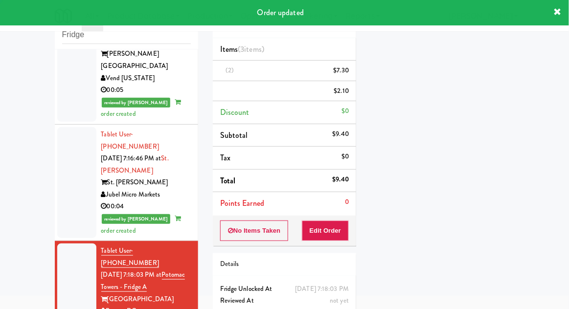
scroll to position [0, 0]
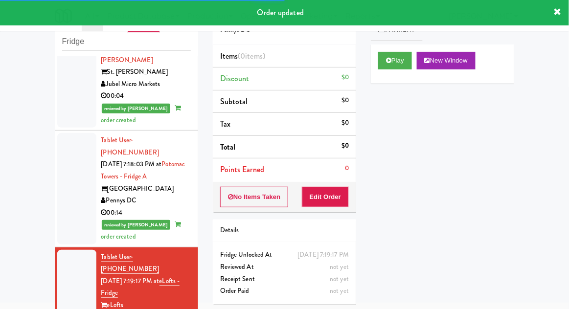
scroll to position [1242, 0]
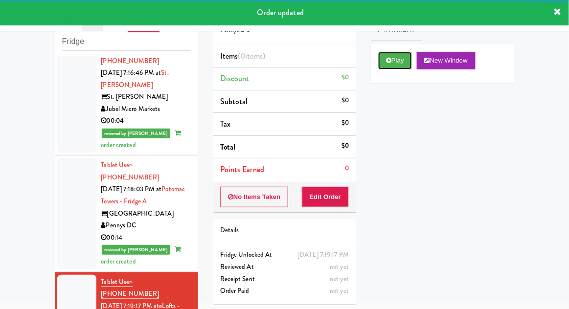
click at [403, 65] on button "Play" at bounding box center [395, 61] width 34 height 18
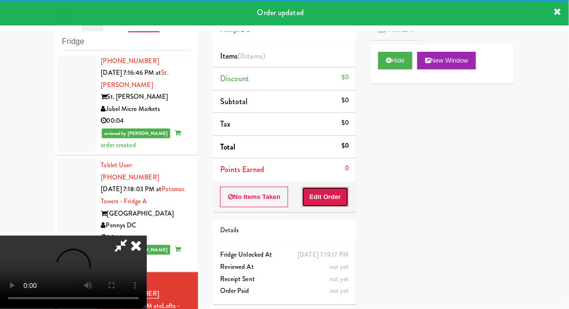
click at [333, 204] on button "Edit Order" at bounding box center [325, 197] width 47 height 21
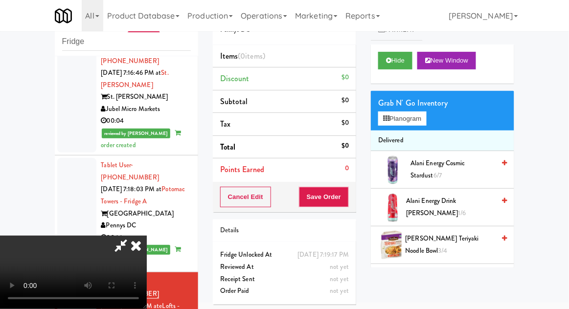
scroll to position [0, 0]
click at [420, 123] on button "Planogram" at bounding box center [402, 118] width 48 height 15
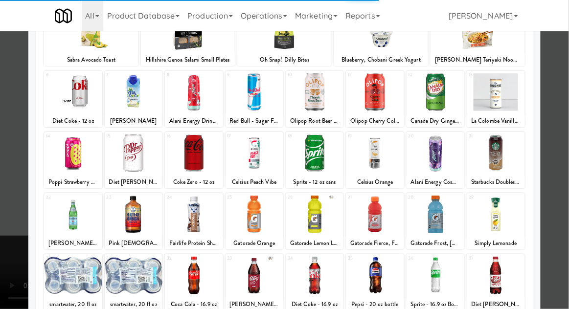
scroll to position [89, 0]
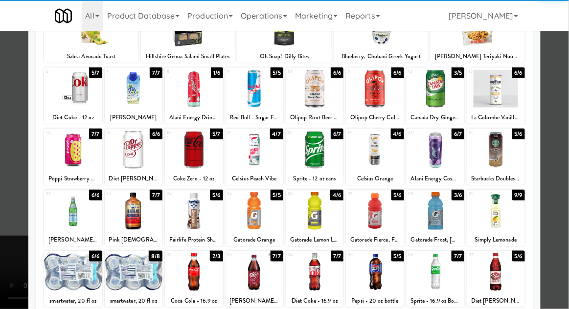
click at [196, 277] on div at bounding box center [194, 272] width 58 height 38
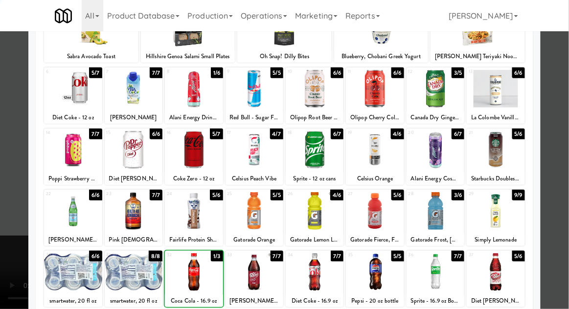
click at [557, 227] on div at bounding box center [284, 154] width 569 height 309
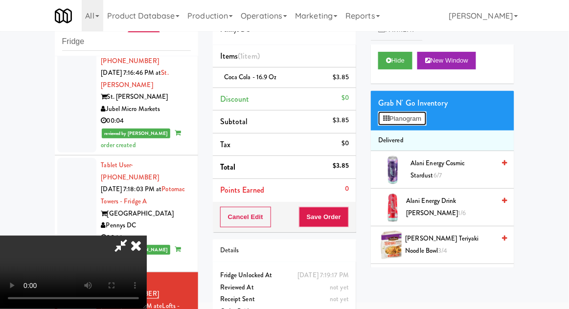
click at [423, 119] on button "Planogram" at bounding box center [402, 118] width 48 height 15
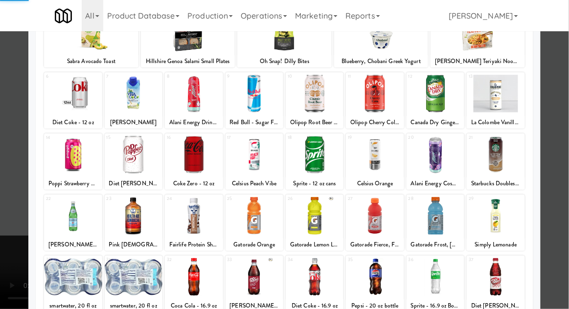
scroll to position [83, 0]
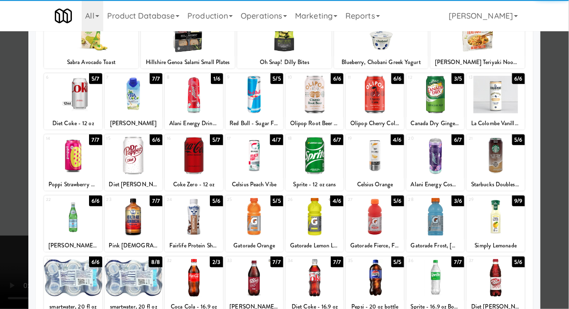
click at [184, 271] on div at bounding box center [194, 278] width 58 height 38
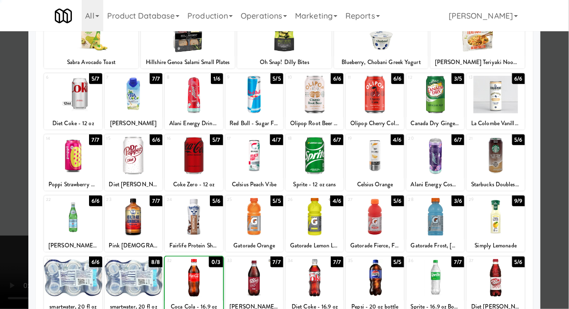
click at [565, 208] on div at bounding box center [284, 154] width 569 height 309
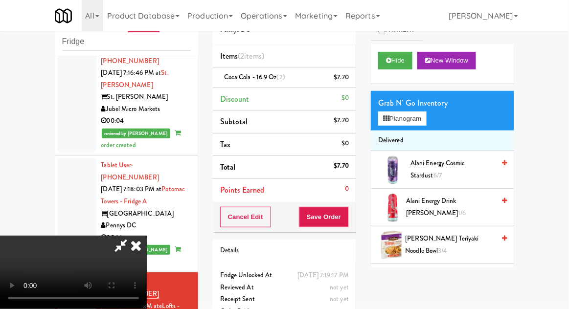
scroll to position [36, 0]
click at [348, 222] on button "Save Order" at bounding box center [324, 217] width 50 height 21
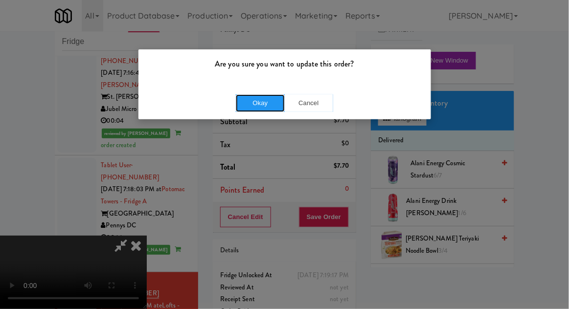
click at [245, 104] on button "Okay" at bounding box center [260, 103] width 49 height 18
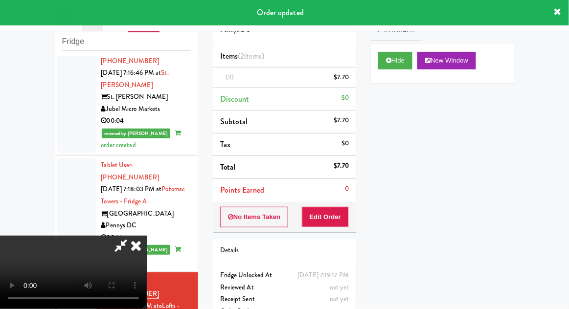
scroll to position [0, 0]
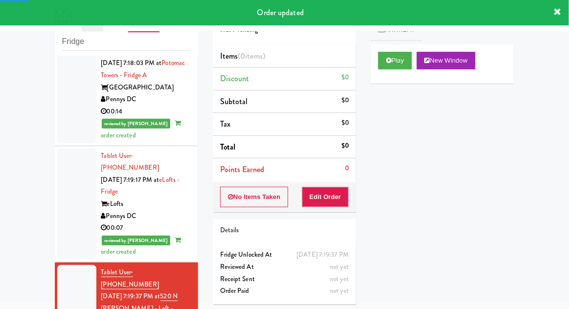
scroll to position [1368, 0]
click at [401, 63] on button "Play" at bounding box center [395, 61] width 34 height 18
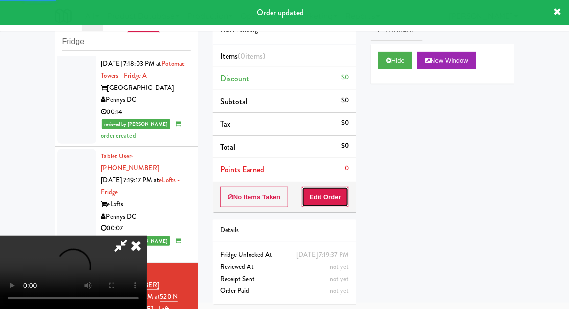
click at [337, 200] on button "Edit Order" at bounding box center [325, 197] width 47 height 21
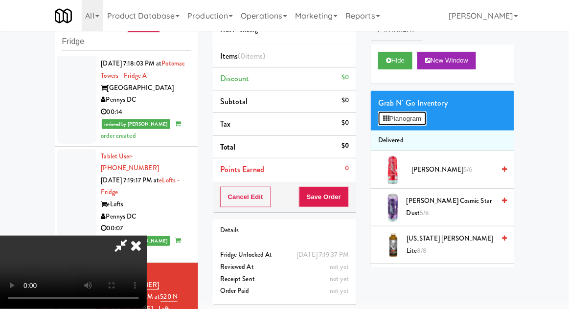
click at [419, 124] on button "Planogram" at bounding box center [402, 118] width 48 height 15
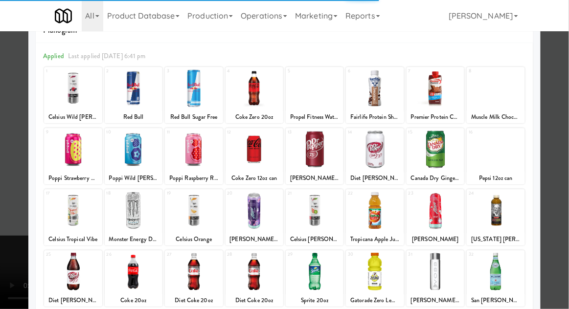
scroll to position [35, 0]
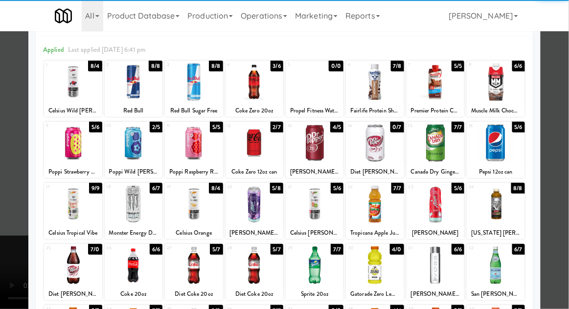
click at [326, 220] on div at bounding box center [315, 204] width 58 height 38
click at [327, 216] on div at bounding box center [315, 204] width 58 height 38
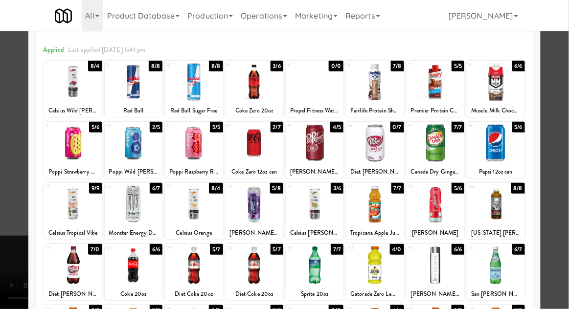
click at [568, 191] on div at bounding box center [284, 154] width 569 height 309
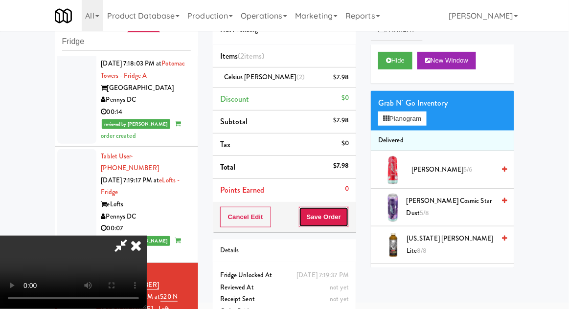
click at [348, 216] on button "Save Order" at bounding box center [324, 217] width 50 height 21
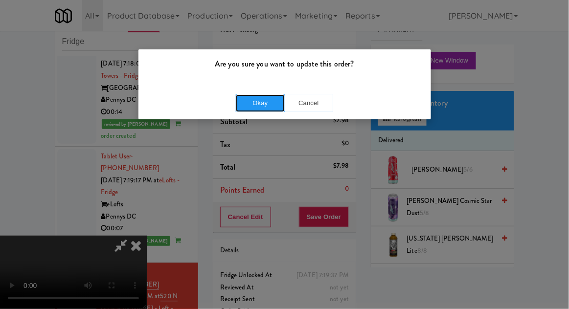
click at [249, 110] on button "Okay" at bounding box center [260, 103] width 49 height 18
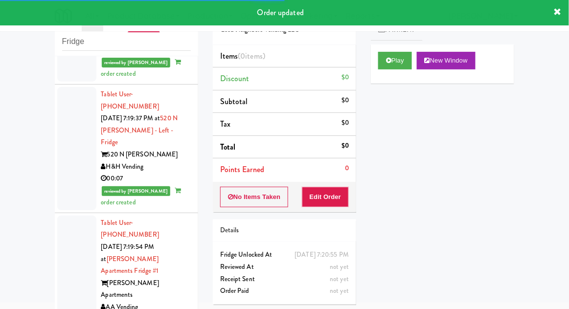
scroll to position [1547, 0]
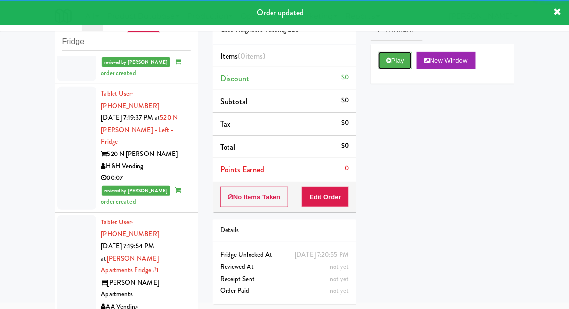
click at [403, 68] on button "Play" at bounding box center [395, 61] width 34 height 18
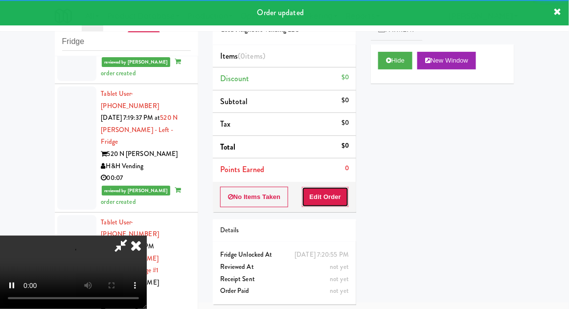
click at [335, 201] on button "Edit Order" at bounding box center [325, 197] width 47 height 21
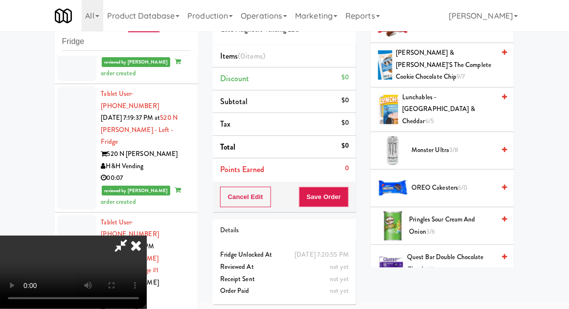
scroll to position [1225, 0]
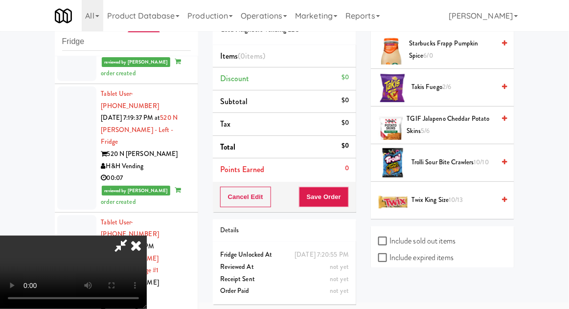
click at [467, 156] on span "Trolli Sour Bite Crawlers 10/10" at bounding box center [452, 162] width 83 height 12
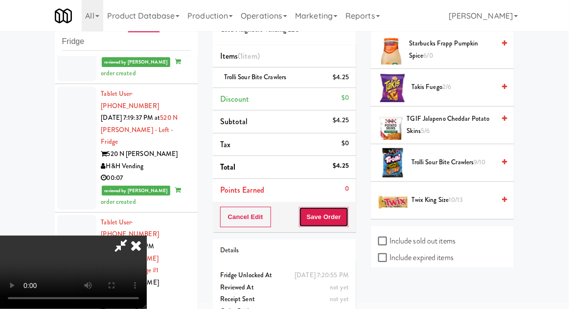
click at [346, 218] on button "Save Order" at bounding box center [324, 217] width 50 height 21
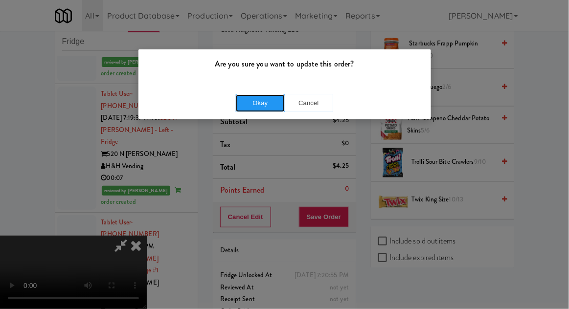
click at [252, 105] on button "Okay" at bounding box center [260, 103] width 49 height 18
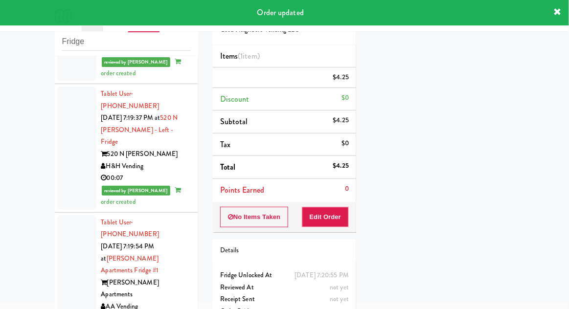
scroll to position [96, 0]
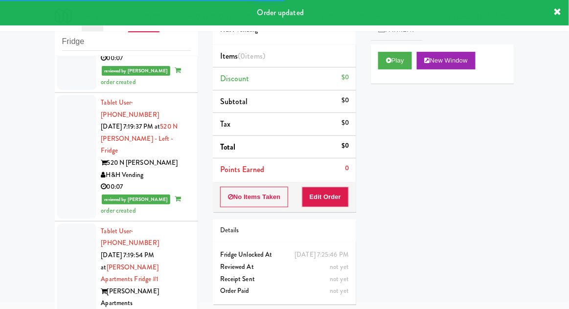
scroll to position [1537, 0]
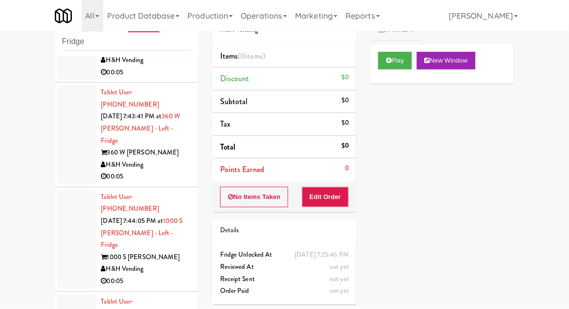
scroll to position [3628, 0]
